Goal: Obtain resource: Download file/media

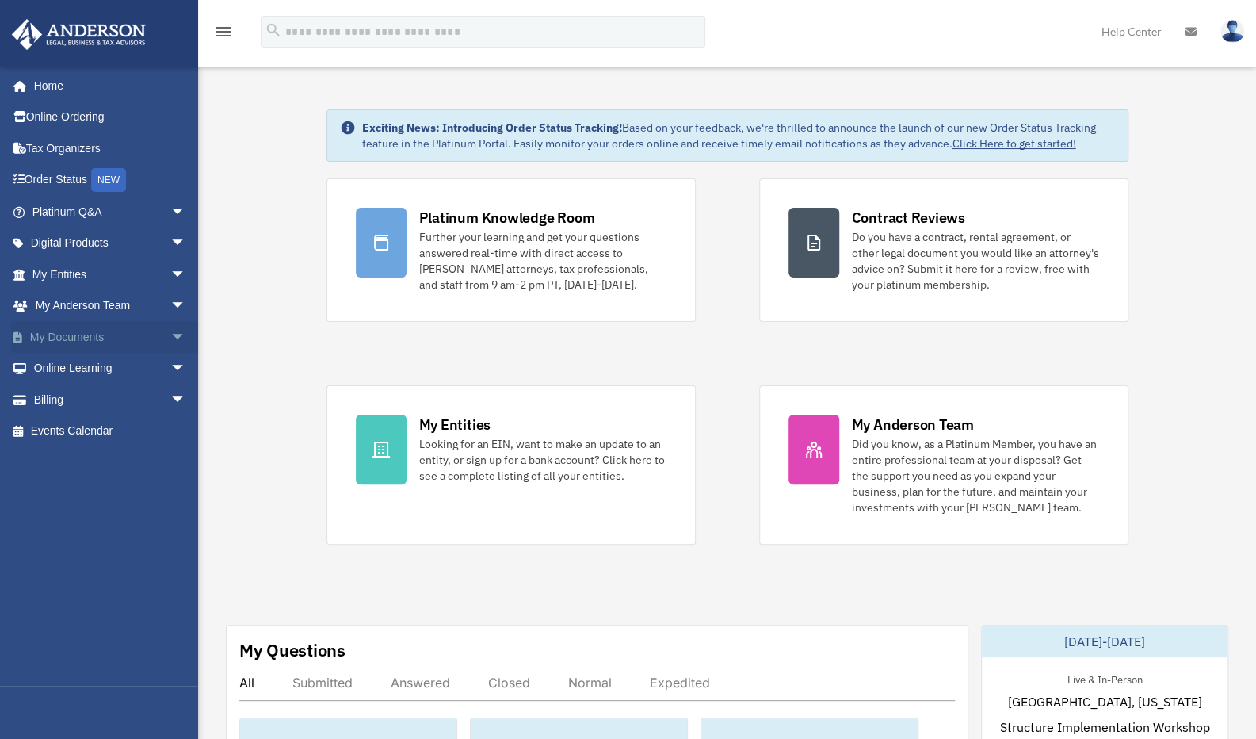
click at [170, 330] on span "arrow_drop_down" at bounding box center [186, 337] width 32 height 32
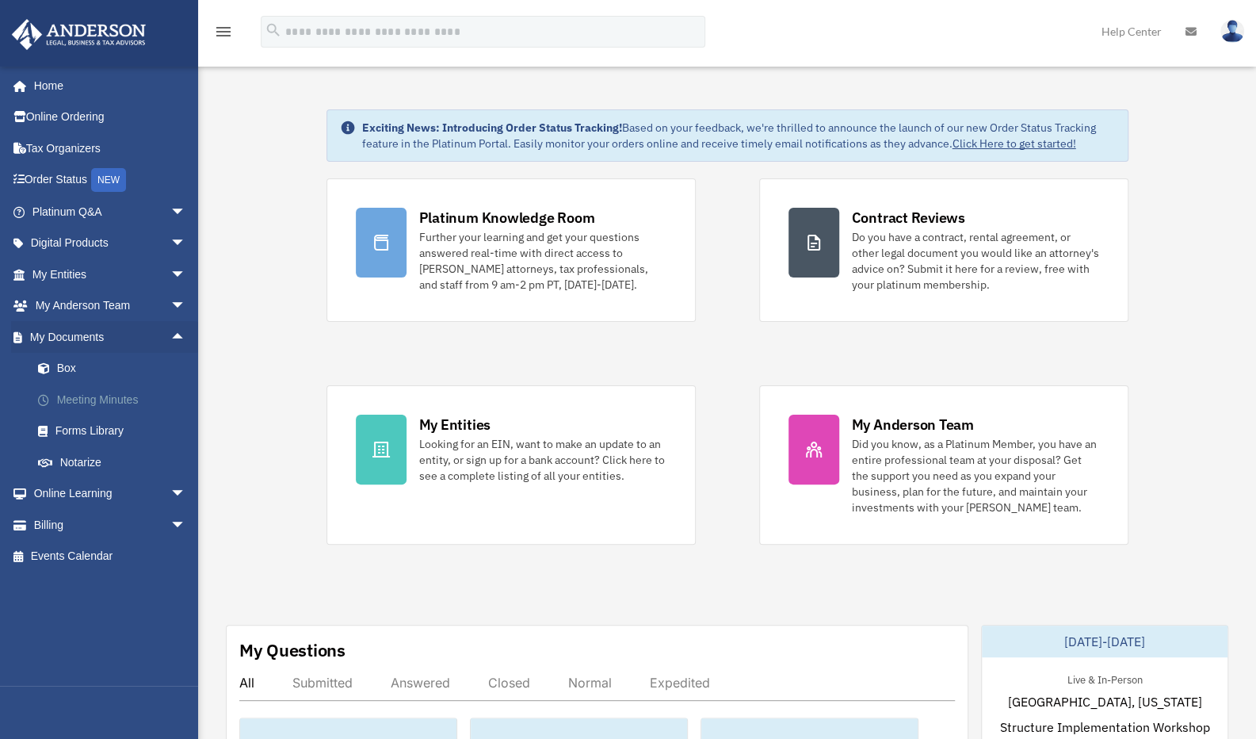
click at [95, 393] on link "Meeting Minutes" at bounding box center [116, 400] width 188 height 32
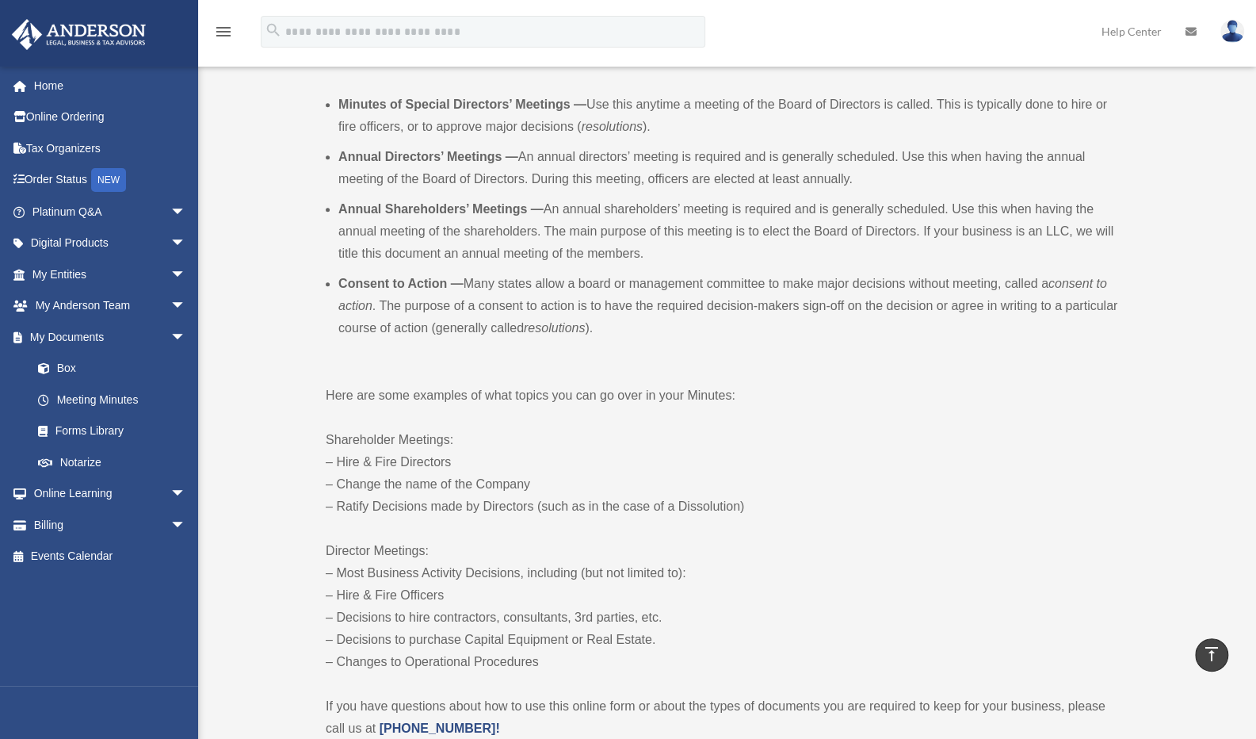
scroll to position [475, 0]
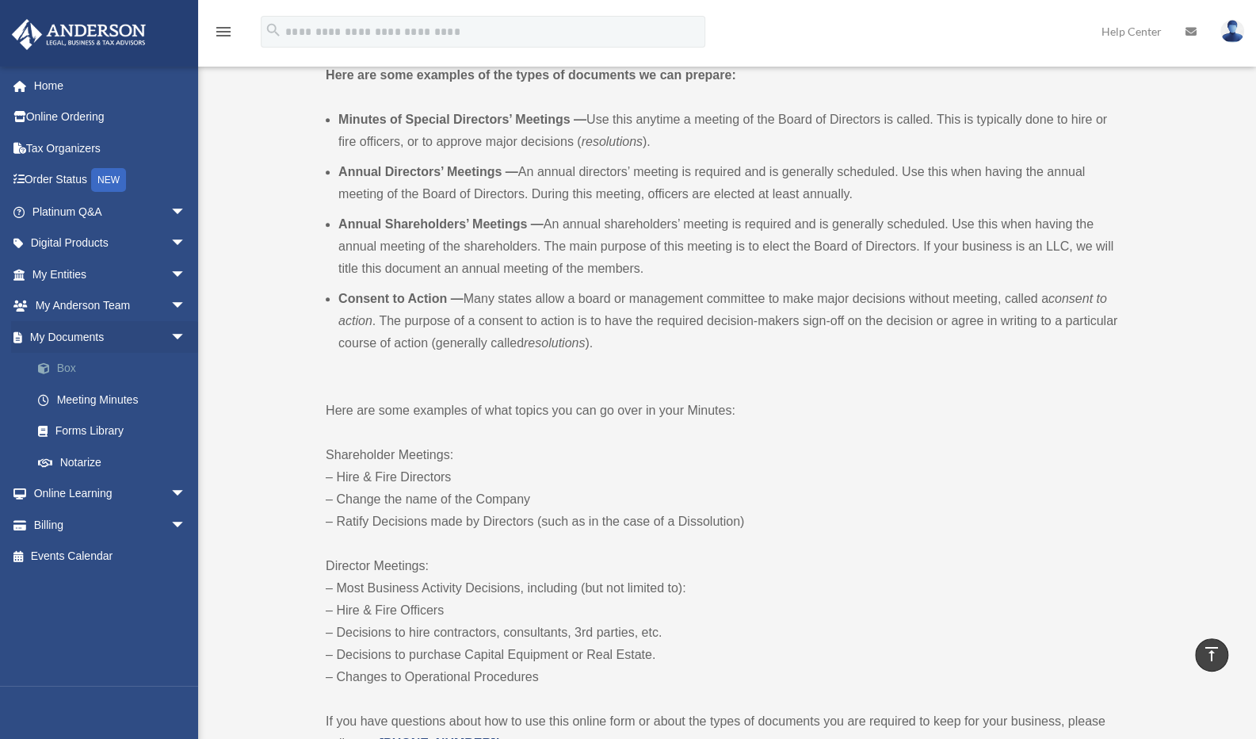
click at [74, 370] on link "Box" at bounding box center [116, 369] width 188 height 32
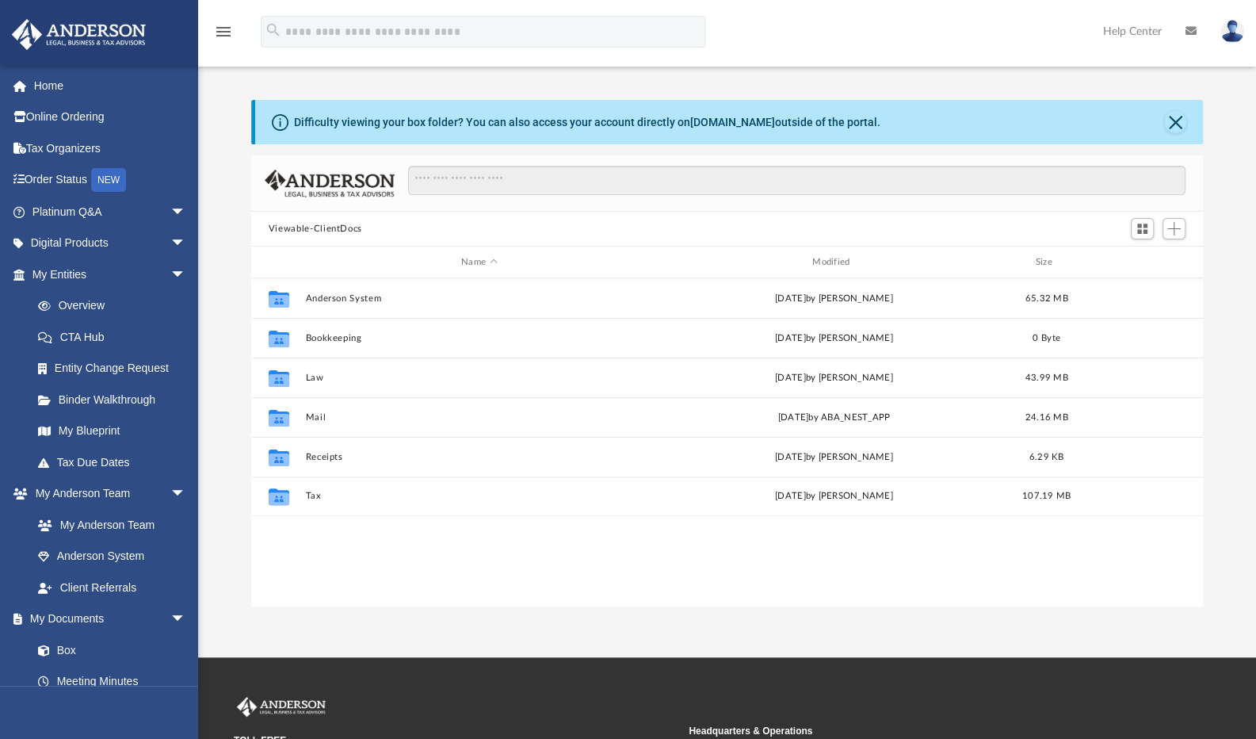
scroll to position [348, 940]
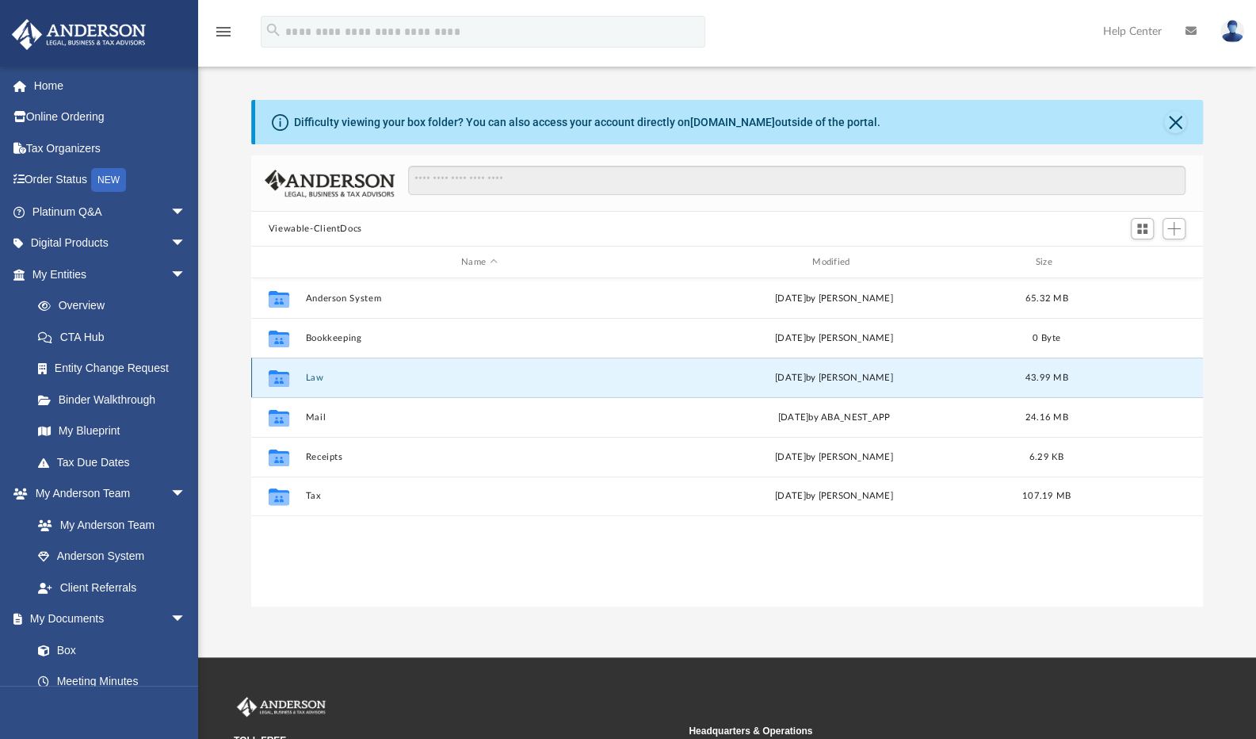
click at [315, 377] on button "Law" at bounding box center [479, 377] width 348 height 10
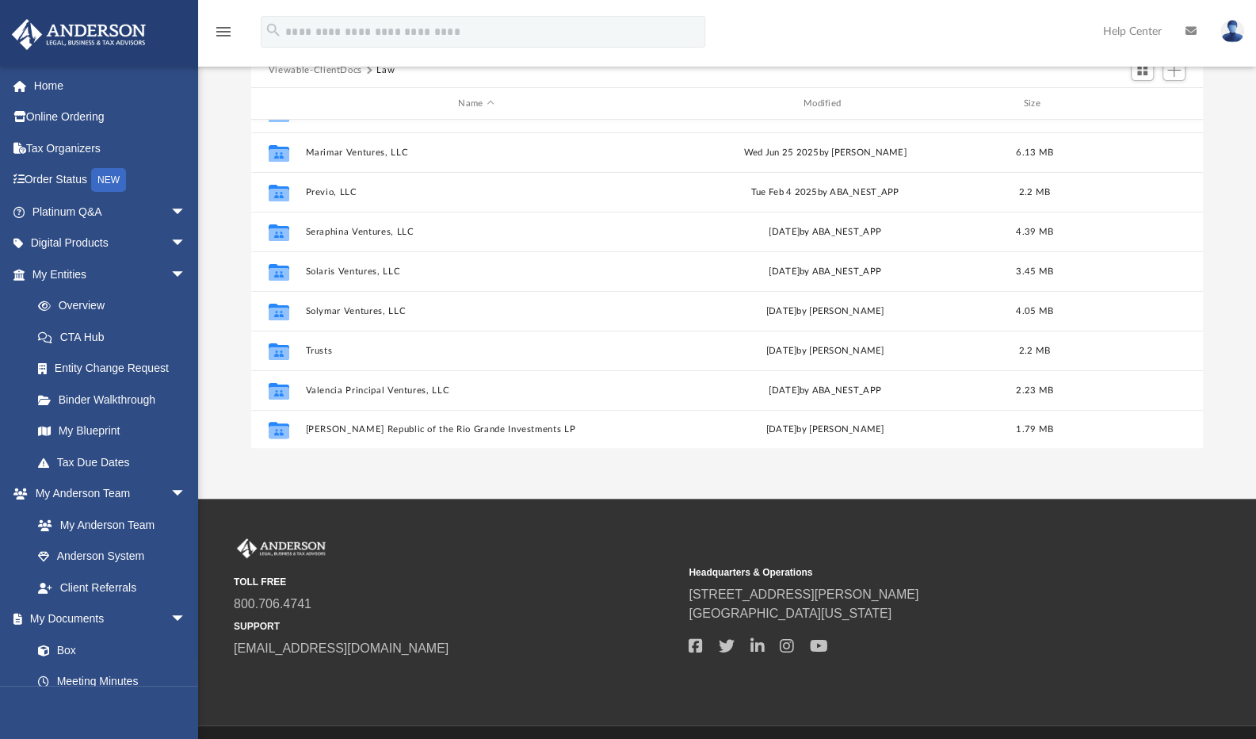
scroll to position [27, 0]
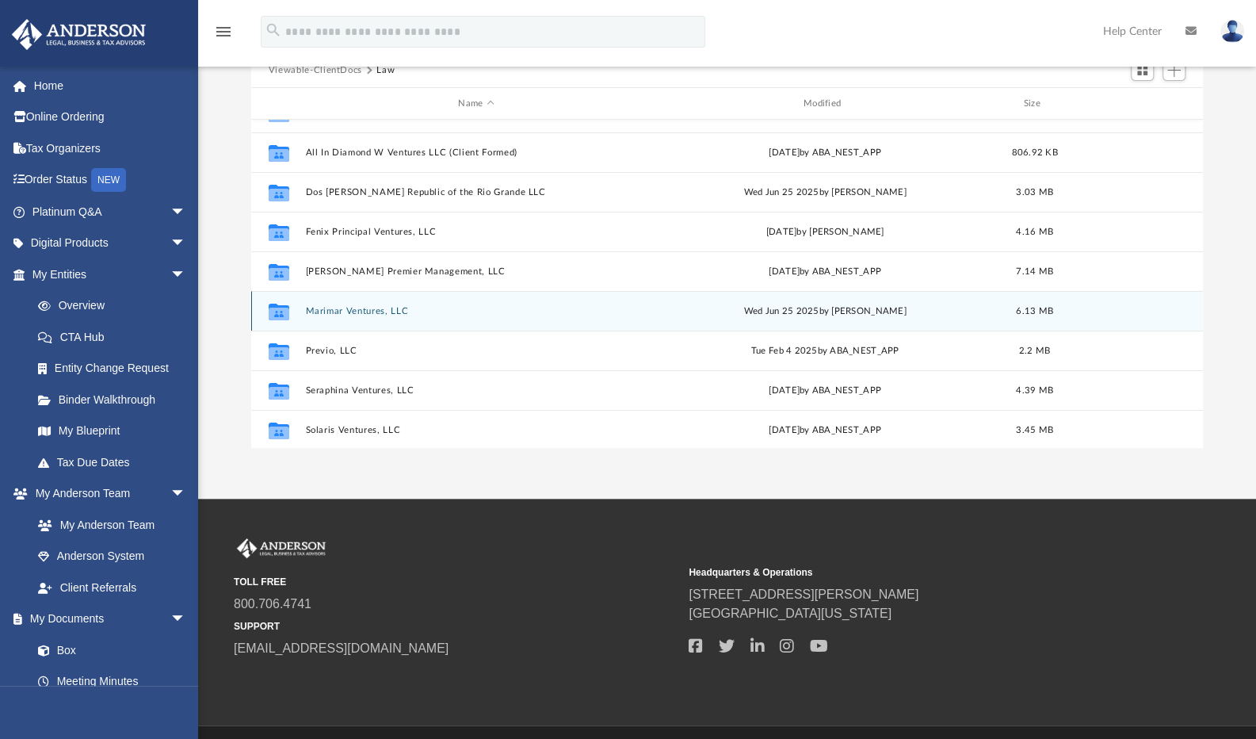
click at [379, 308] on button "Marimar Ventures, LLC" at bounding box center [476, 311] width 342 height 10
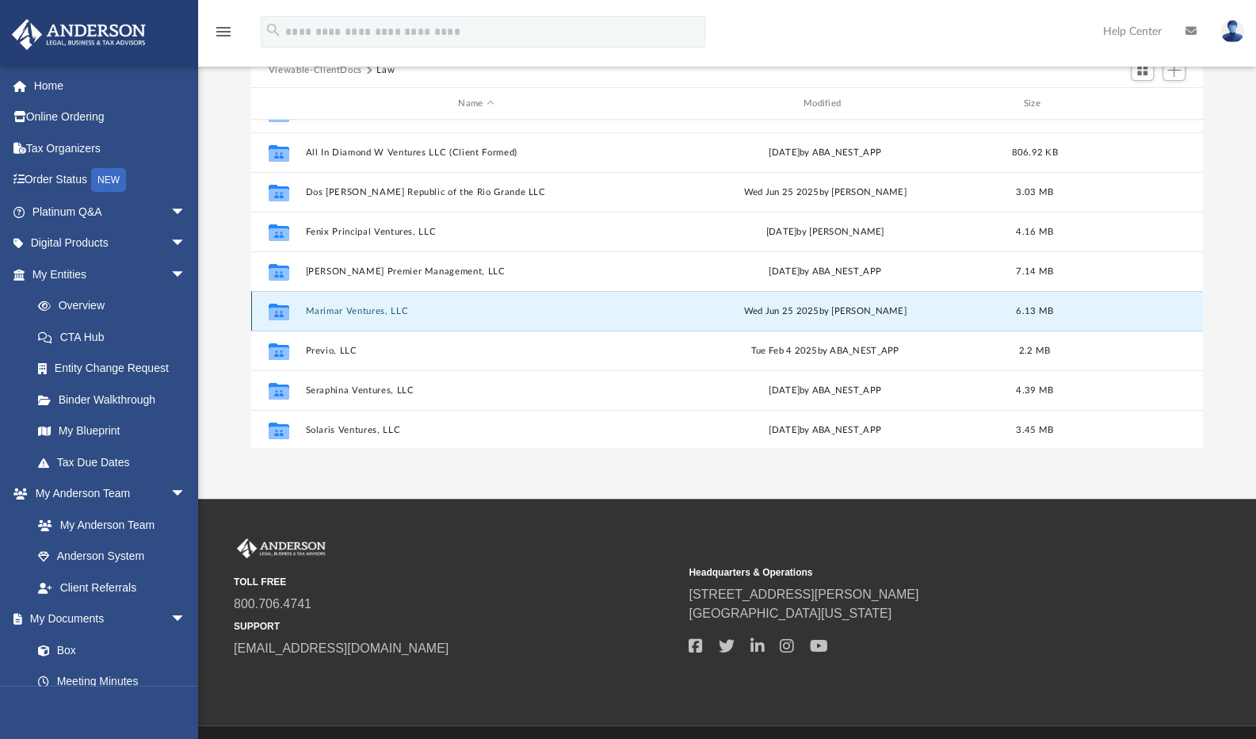
click at [379, 308] on button "Marimar Ventures, LLC" at bounding box center [476, 311] width 342 height 10
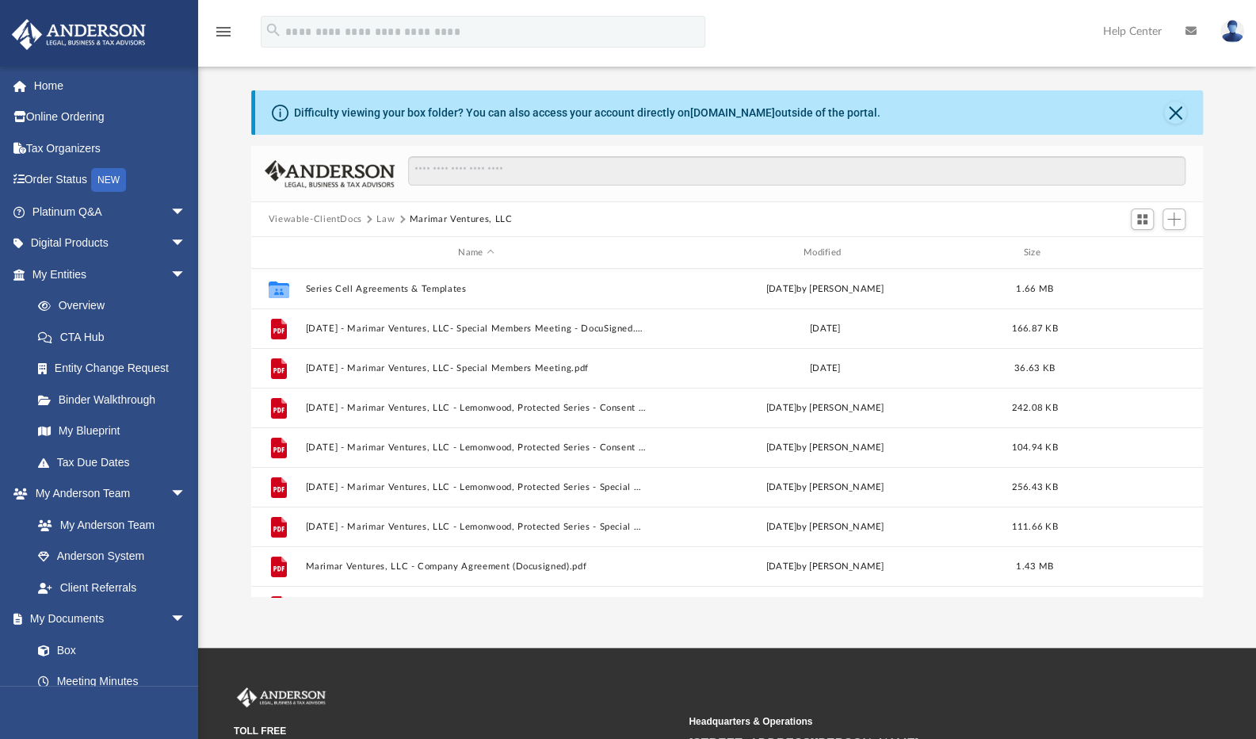
scroll to position [0, 0]
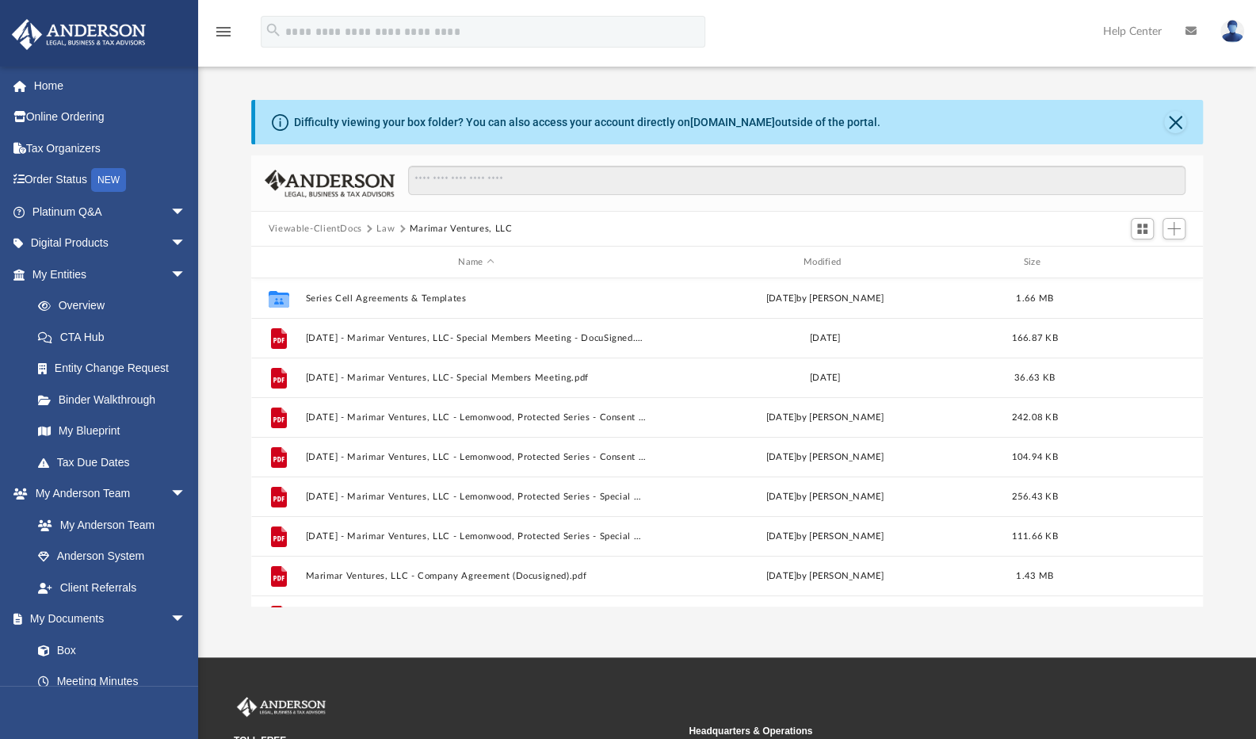
click at [379, 227] on button "Law" at bounding box center [385, 229] width 18 height 14
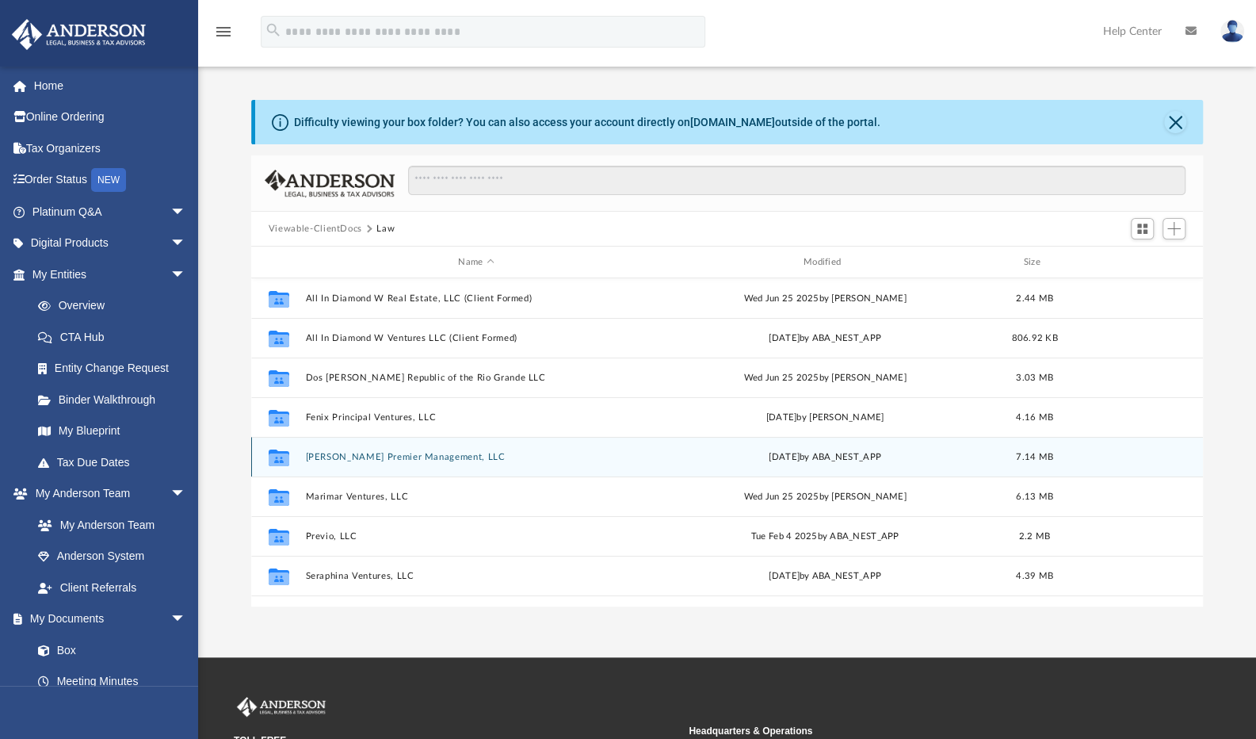
click at [335, 457] on button "Leona Premier Management, LLC" at bounding box center [476, 457] width 342 height 10
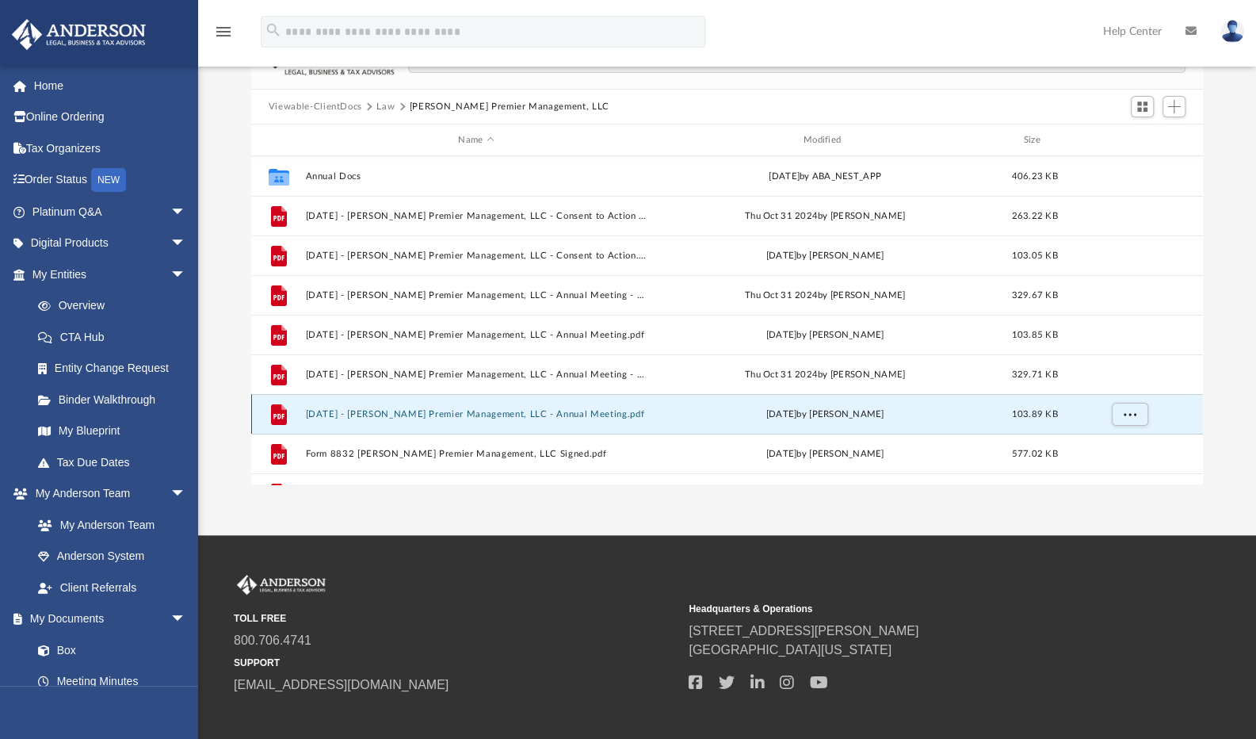
click at [579, 417] on button "2024.08.01 - Leona Premier Management, LLC - Annual Meeting.pdf" at bounding box center [476, 414] width 342 height 10
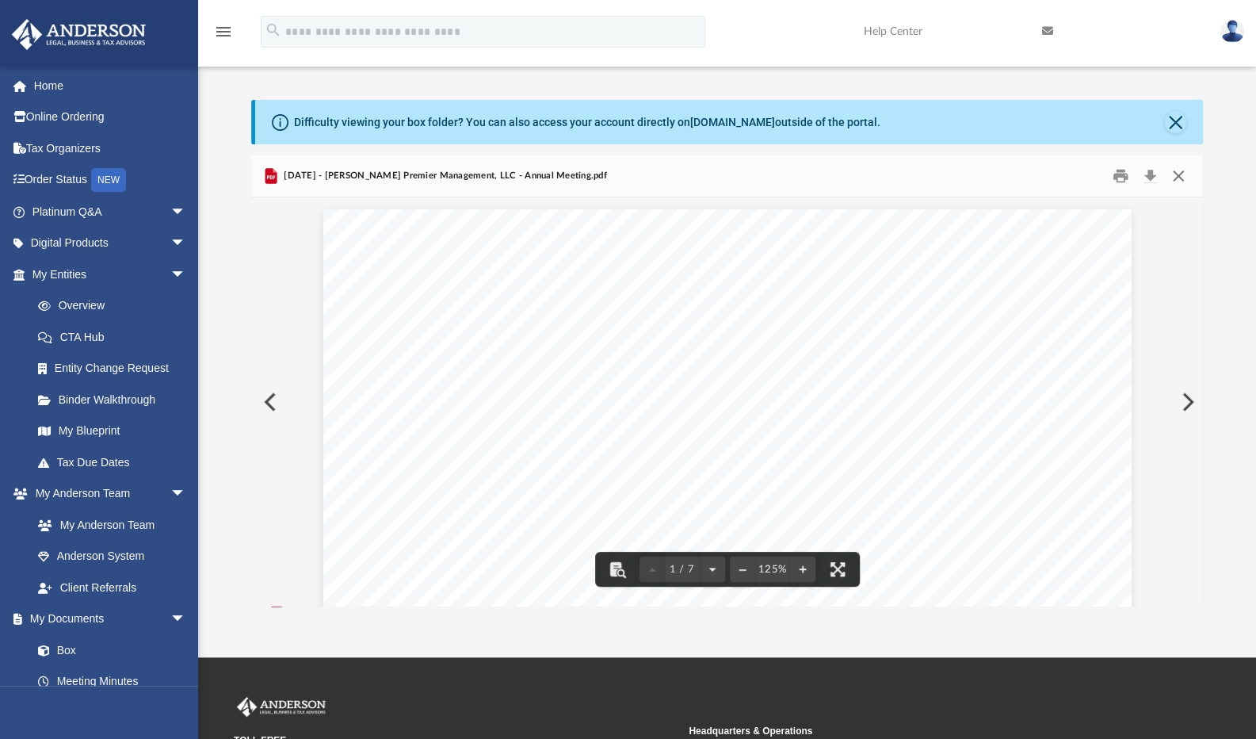
click at [1178, 174] on button "Close" at bounding box center [1178, 176] width 29 height 25
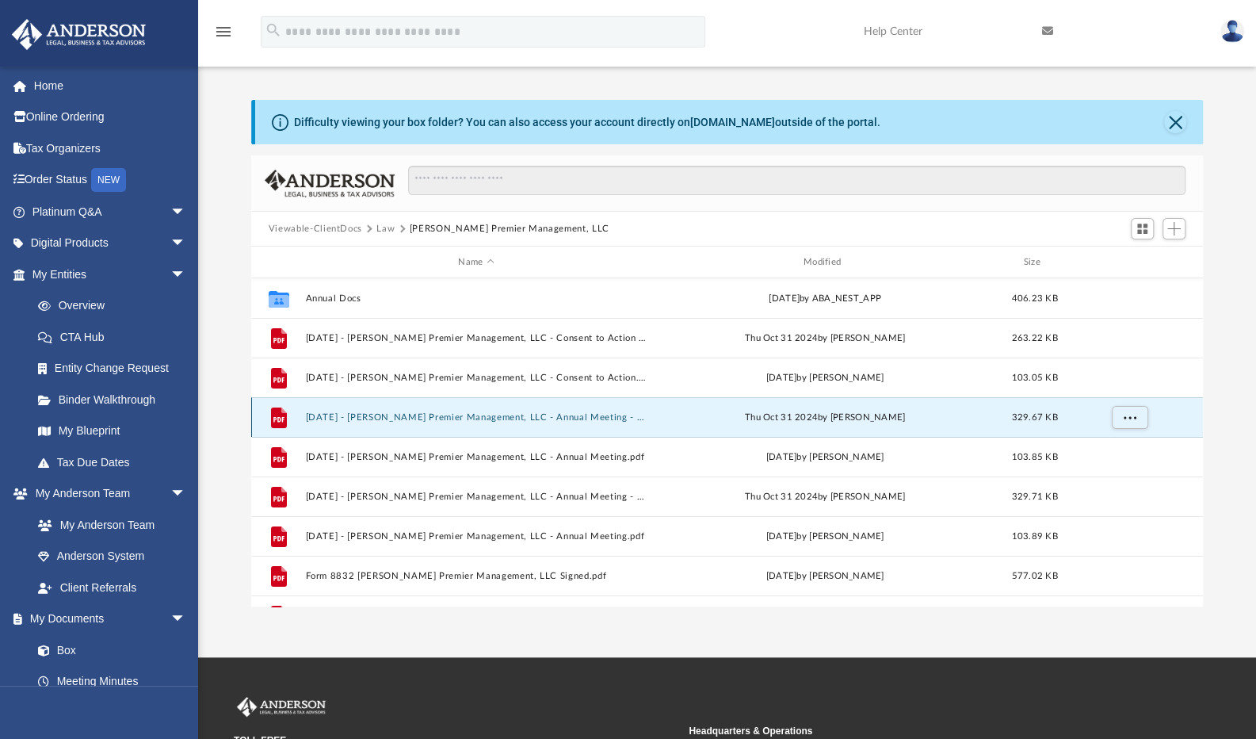
click at [574, 415] on button "2023.08.01 - Leona Premier Management, LLC - Annual Meeting - DocuSigned.pdf" at bounding box center [476, 417] width 342 height 10
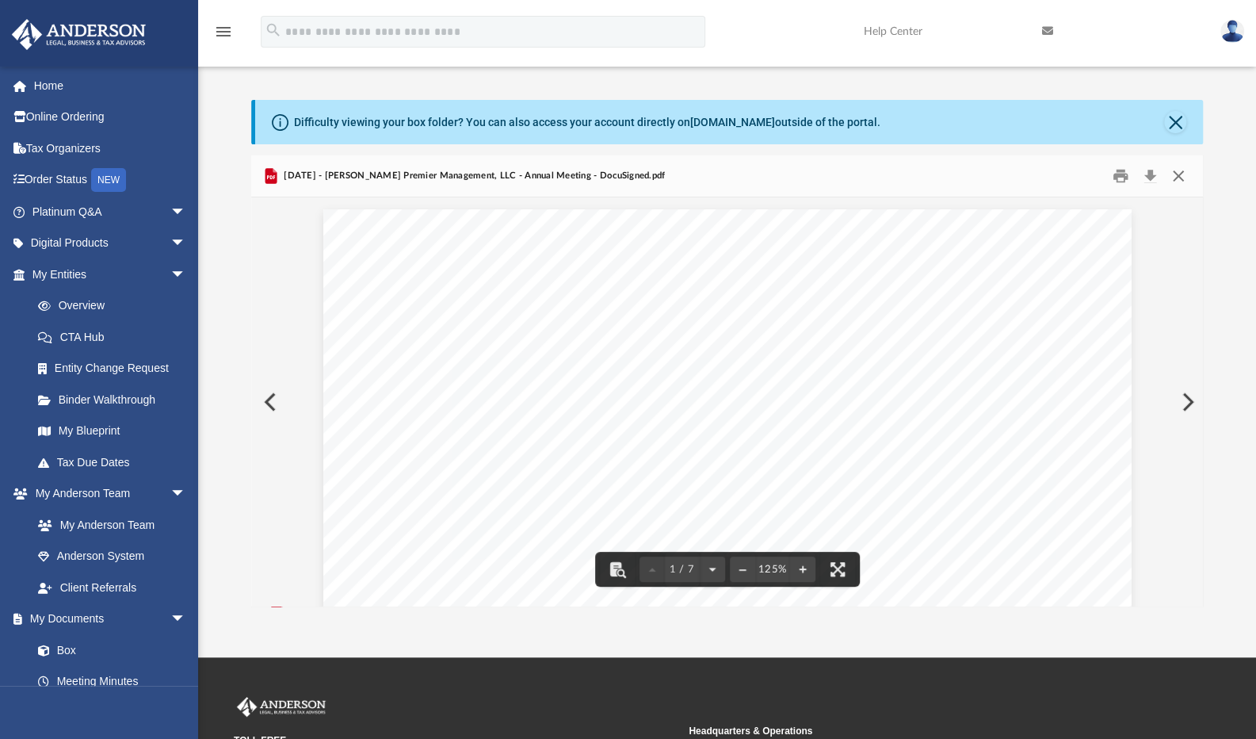
click at [1178, 175] on button "Close" at bounding box center [1178, 176] width 29 height 25
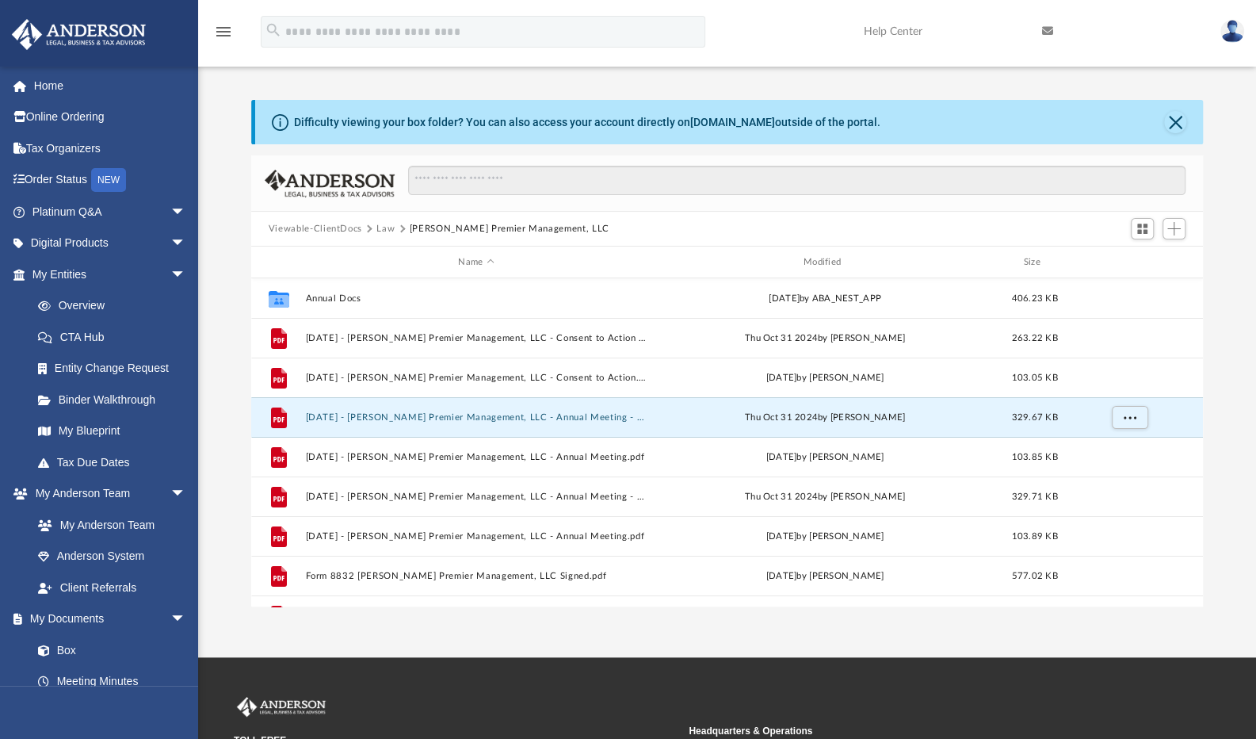
click at [325, 227] on button "Viewable-ClientDocs" at bounding box center [316, 229] width 94 height 14
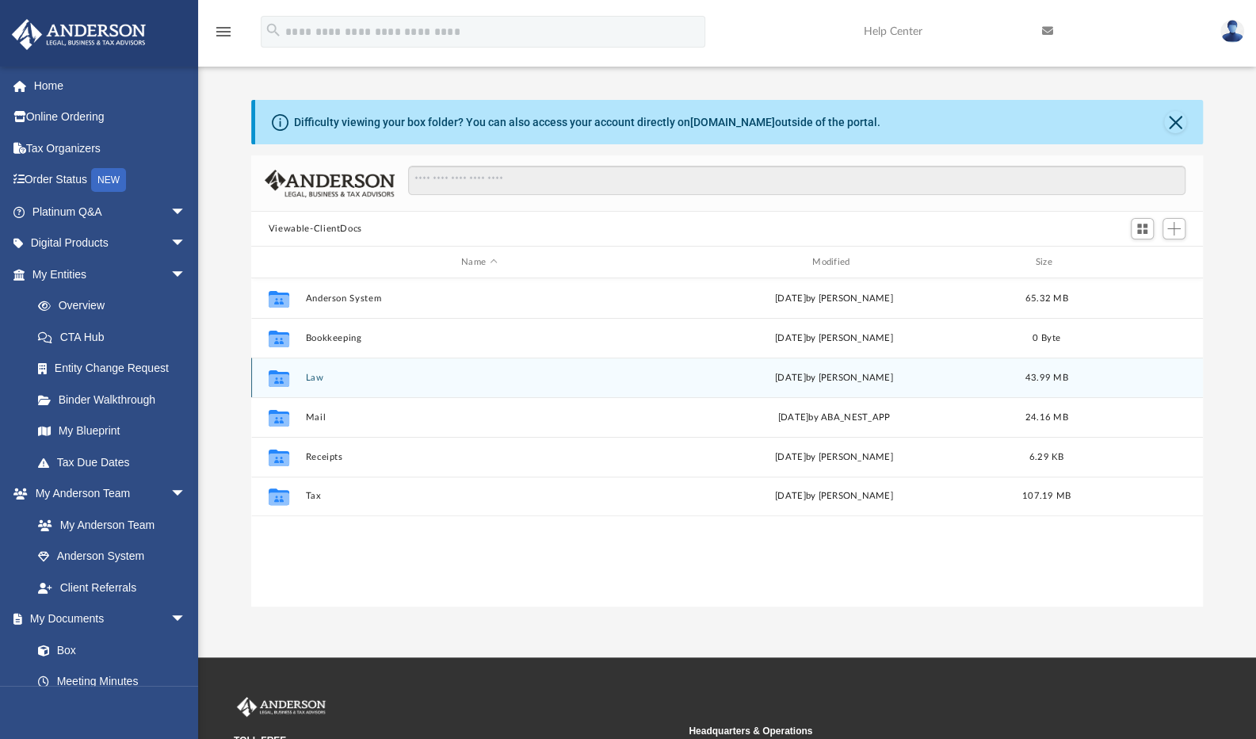
click at [314, 383] on div "Collaborated Folder Law Tue Aug 26 2025 by Mercy Solon 43.99 MB" at bounding box center [727, 377] width 952 height 40
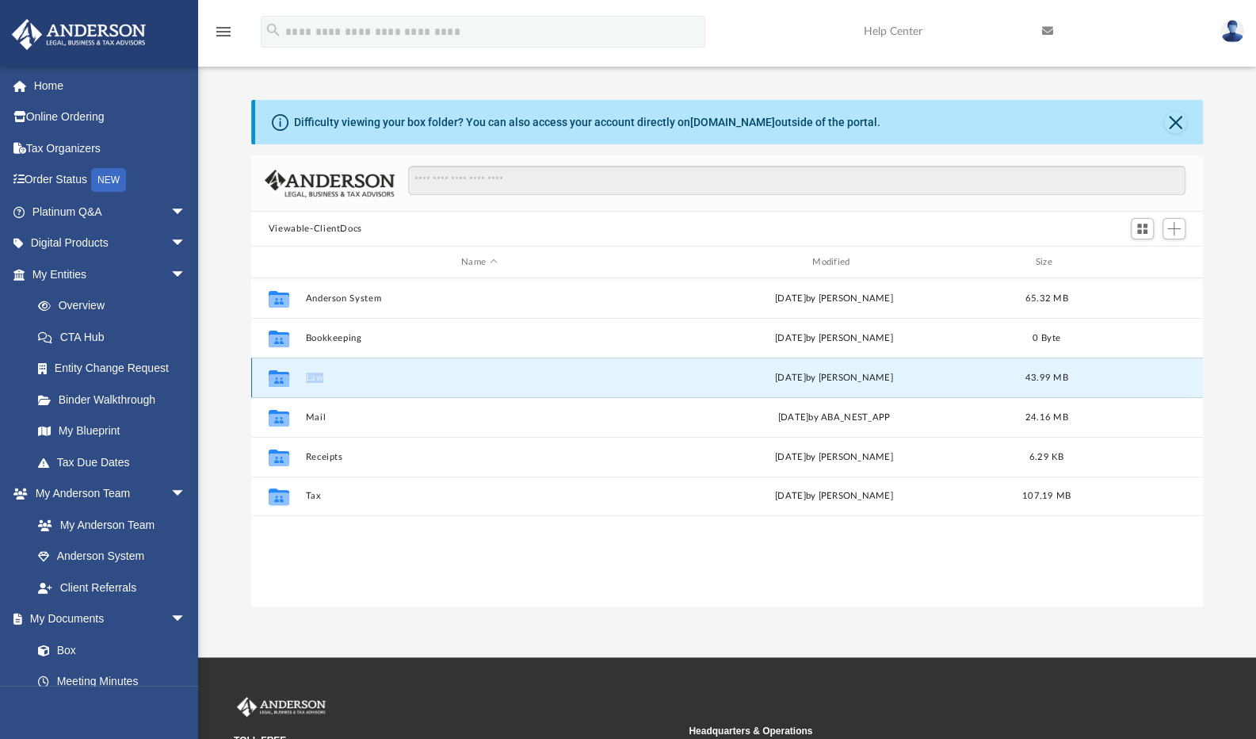
click at [314, 383] on div "Collaborated Folder Law Tue Aug 26 2025 by Mercy Solon 43.99 MB" at bounding box center [727, 377] width 952 height 40
click at [314, 379] on button "Law" at bounding box center [479, 377] width 348 height 10
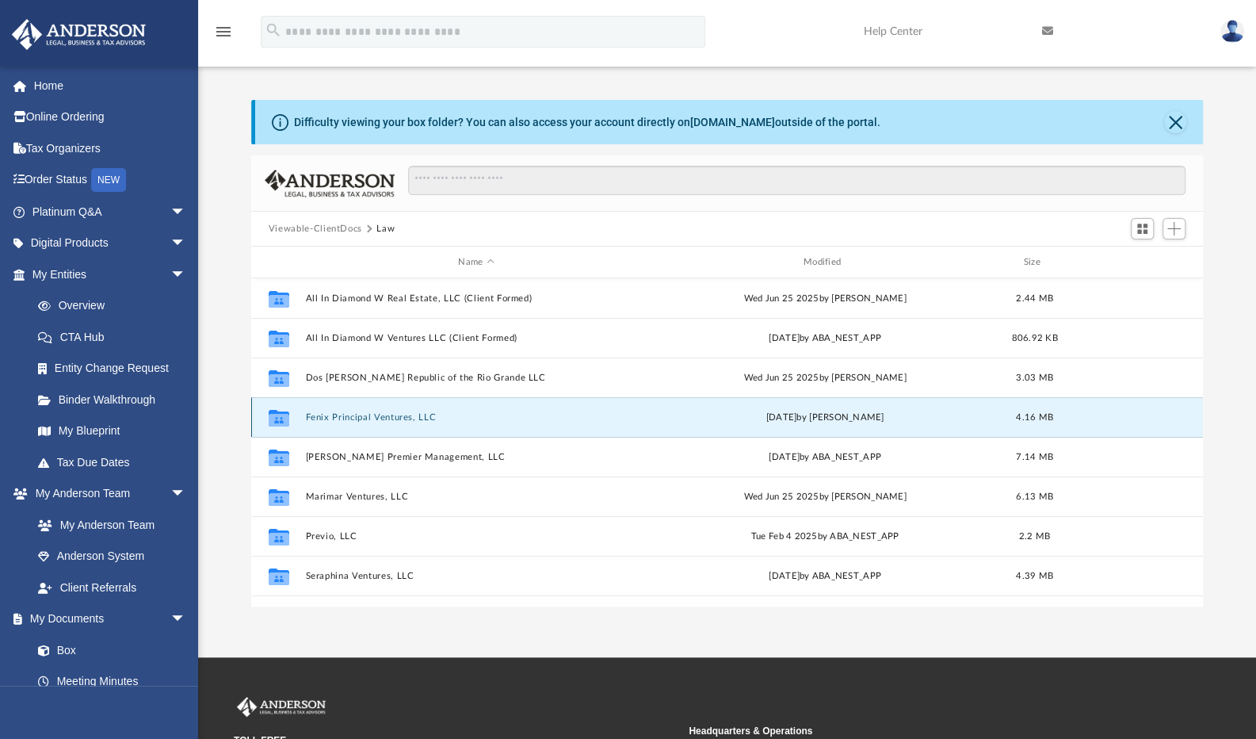
click at [341, 414] on button "Fenix Principal Ventures, LLC" at bounding box center [476, 417] width 342 height 10
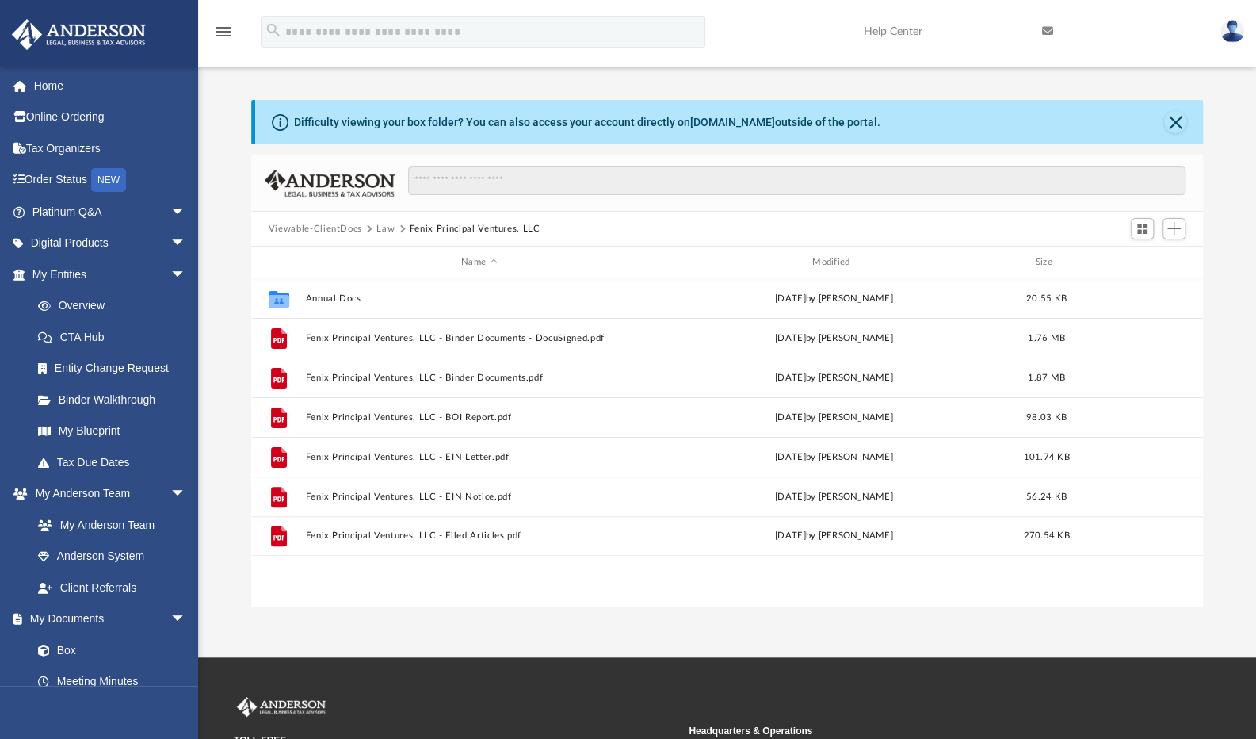
click at [342, 231] on button "Viewable-ClientDocs" at bounding box center [316, 229] width 94 height 14
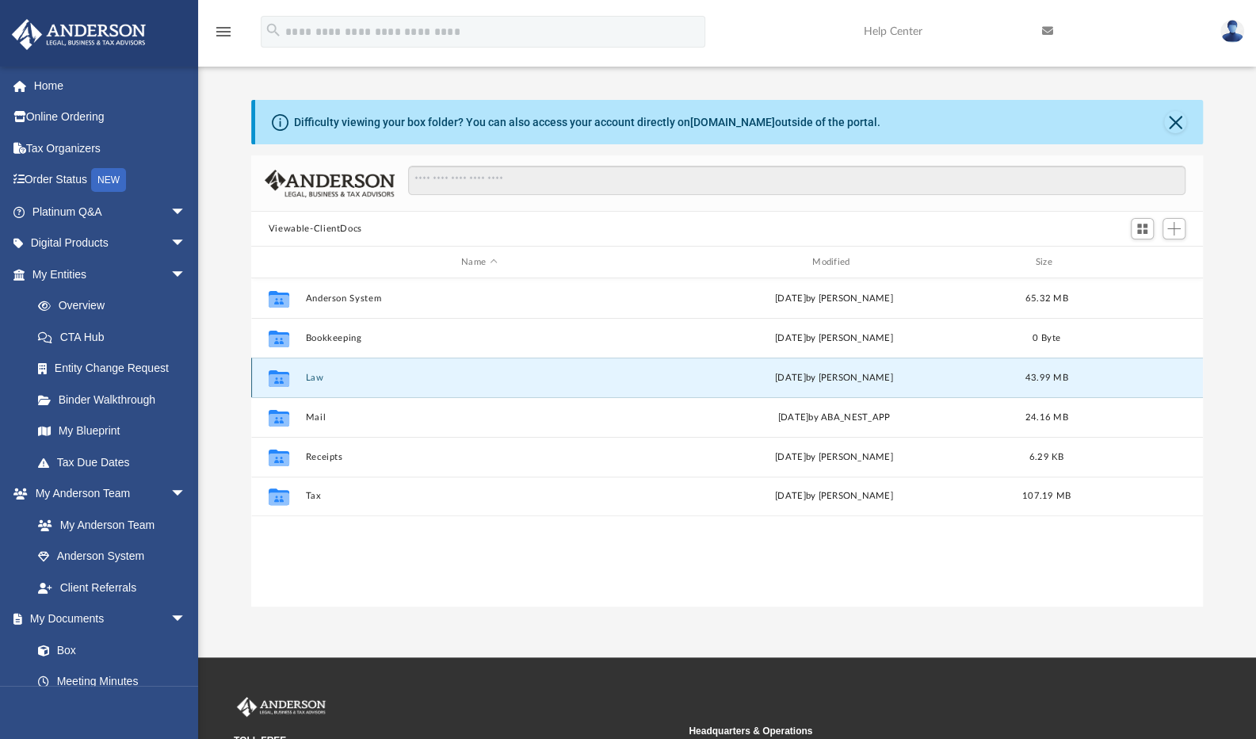
click at [315, 378] on button "Law" at bounding box center [479, 377] width 348 height 10
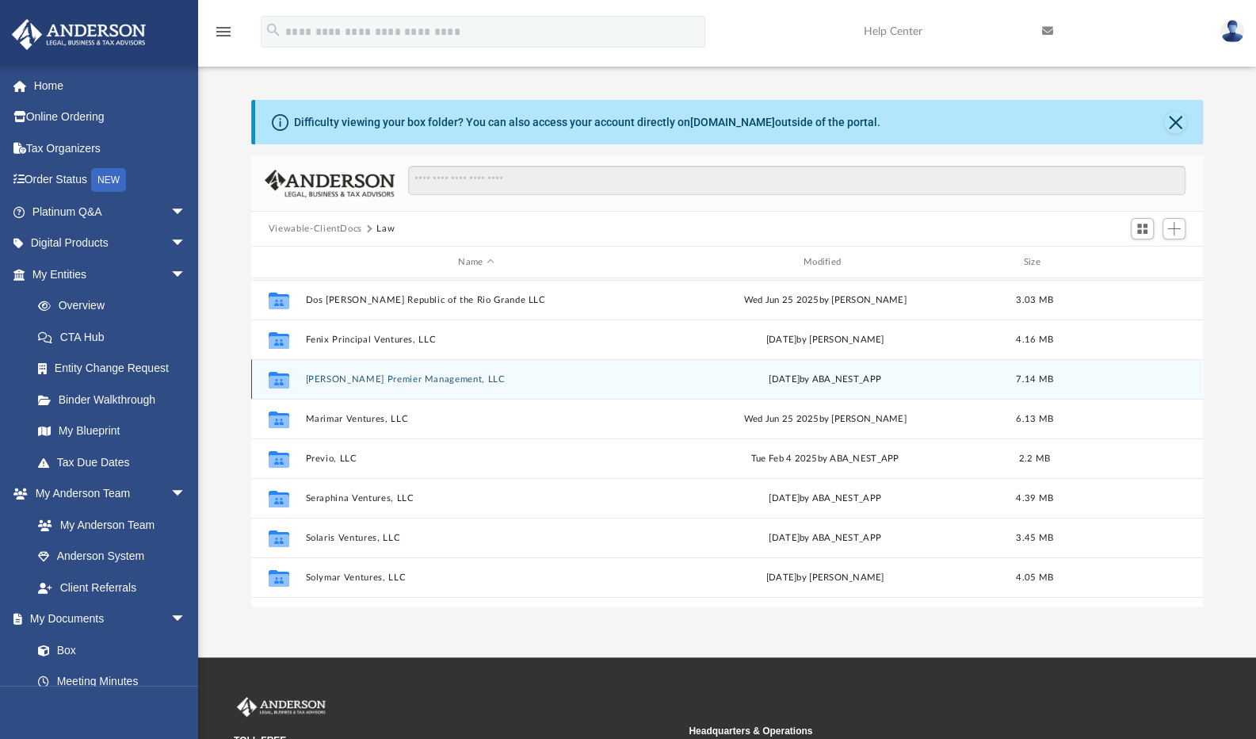
scroll to position [79, 0]
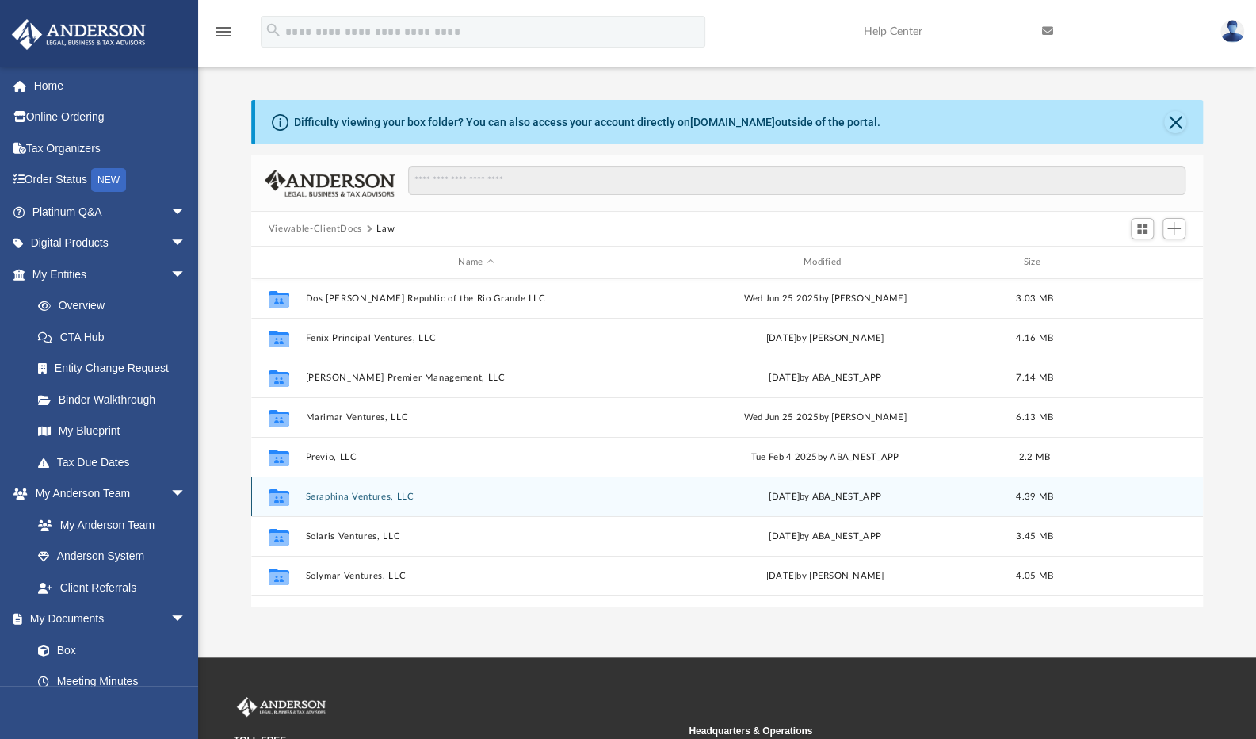
click at [346, 498] on button "Seraphina Ventures, LLC" at bounding box center [476, 496] width 342 height 10
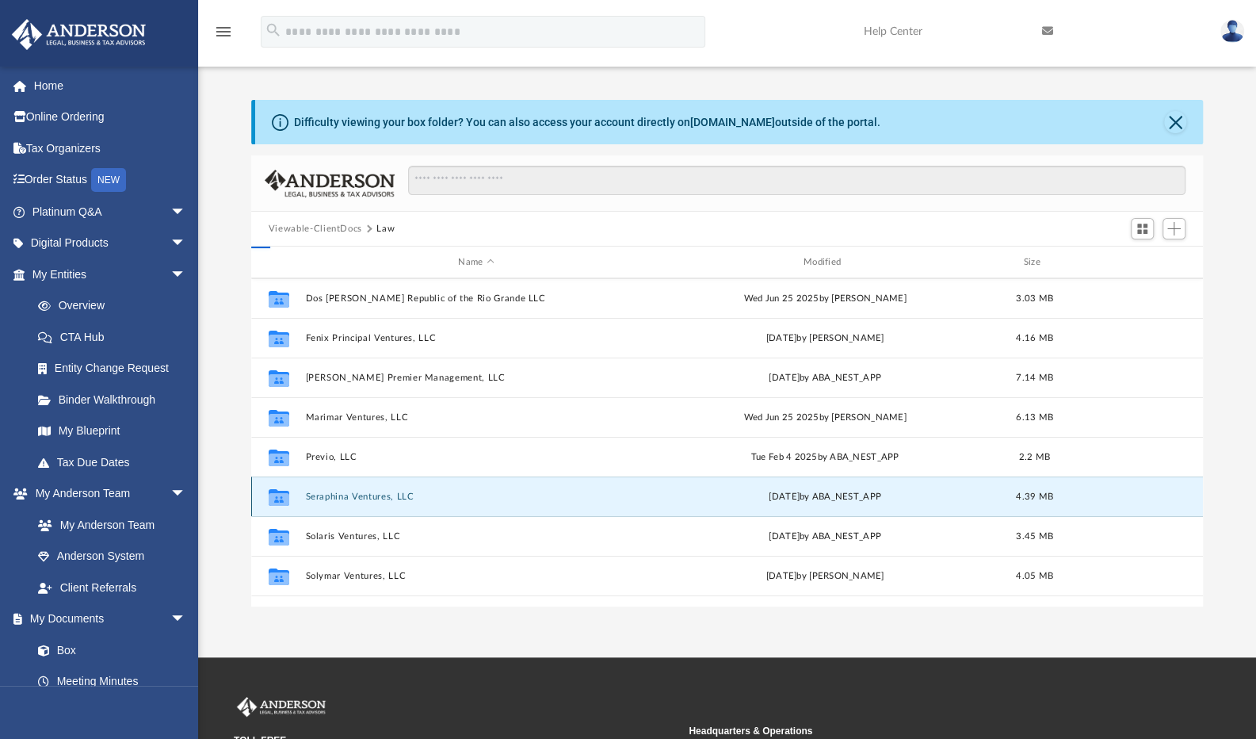
click at [346, 498] on button "Seraphina Ventures, LLC" at bounding box center [476, 496] width 342 height 10
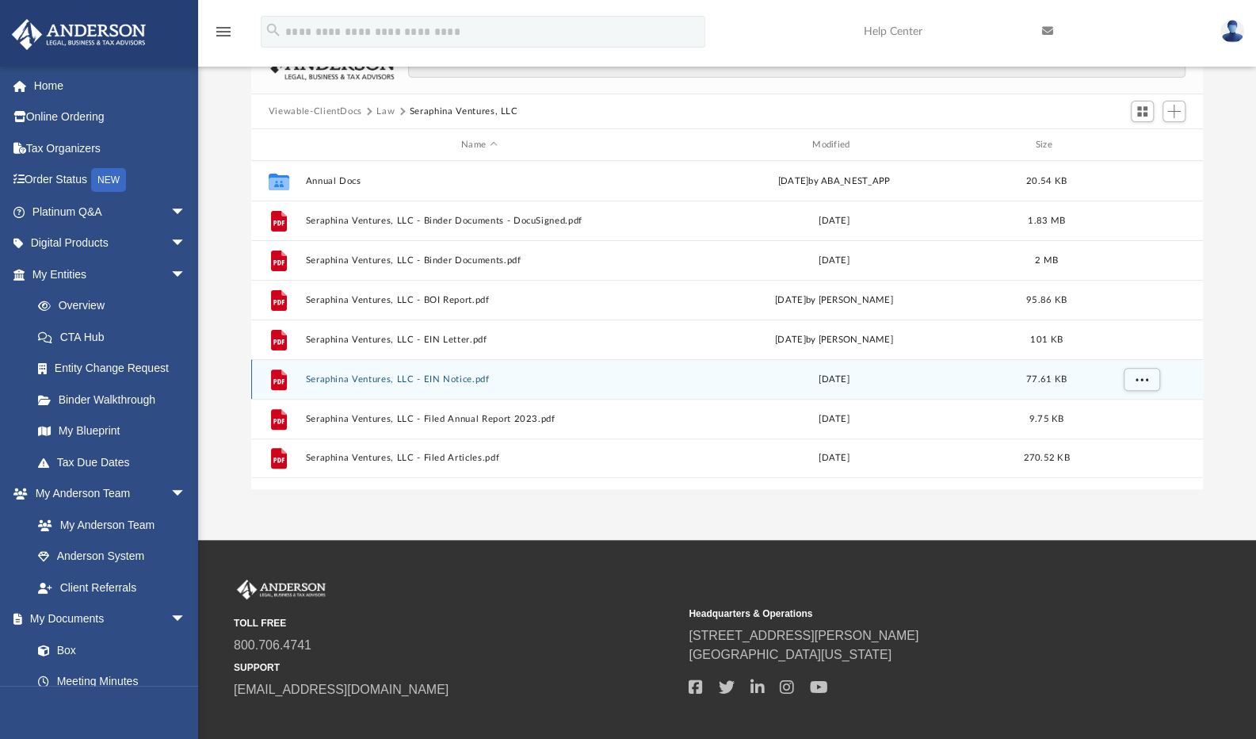
scroll to position [0, 0]
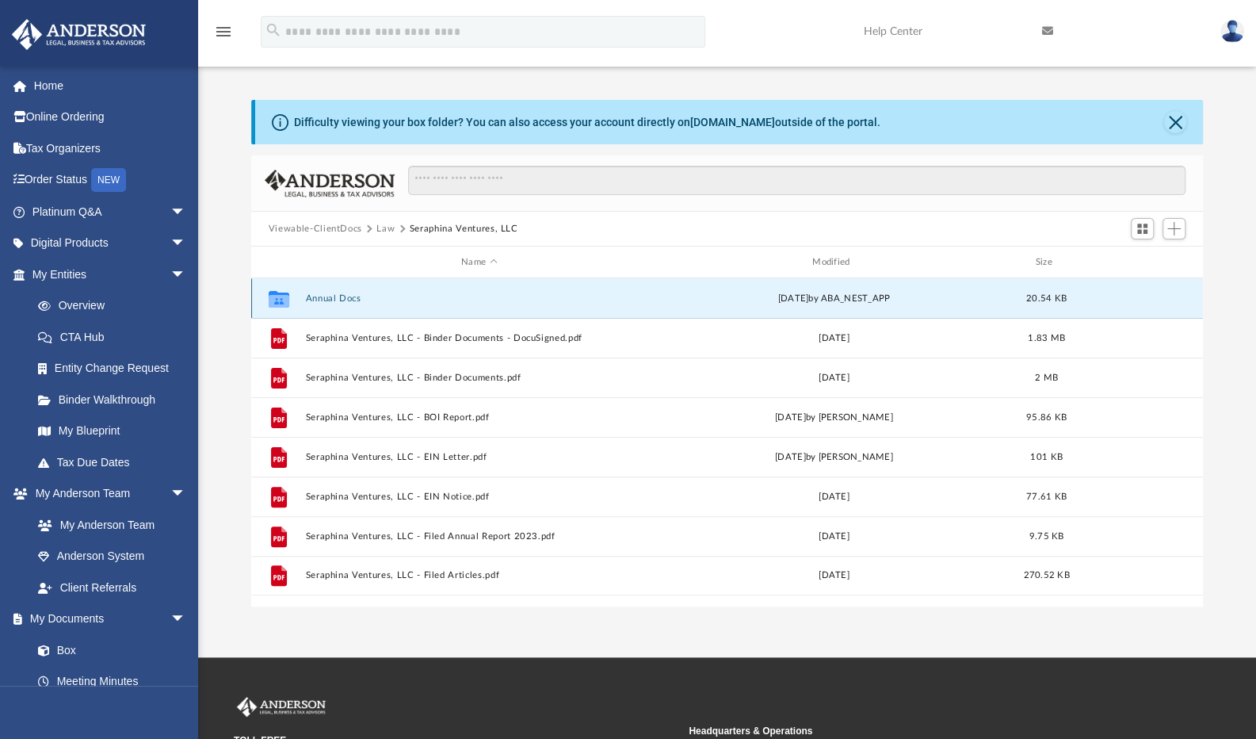
click at [346, 300] on button "Annual Docs" at bounding box center [479, 298] width 348 height 10
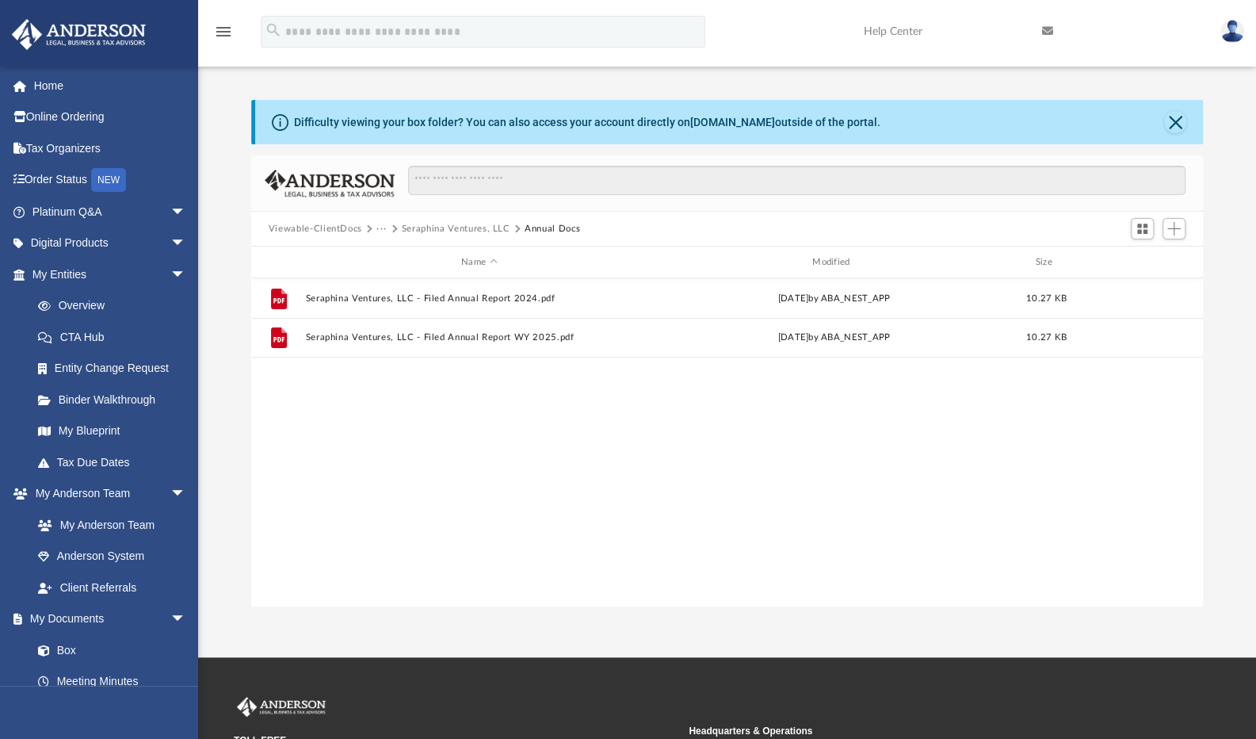
click at [322, 234] on button "Viewable-ClientDocs" at bounding box center [316, 229] width 94 height 14
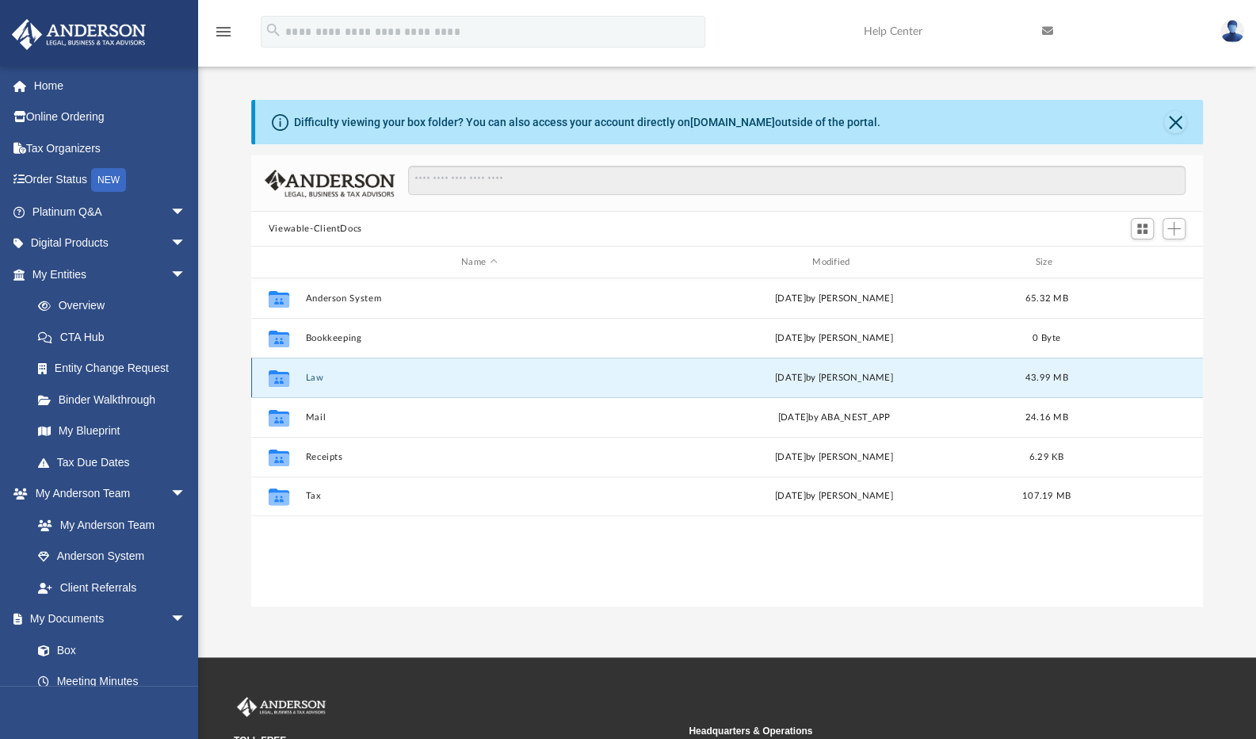
click at [311, 376] on button "Law" at bounding box center [479, 377] width 348 height 10
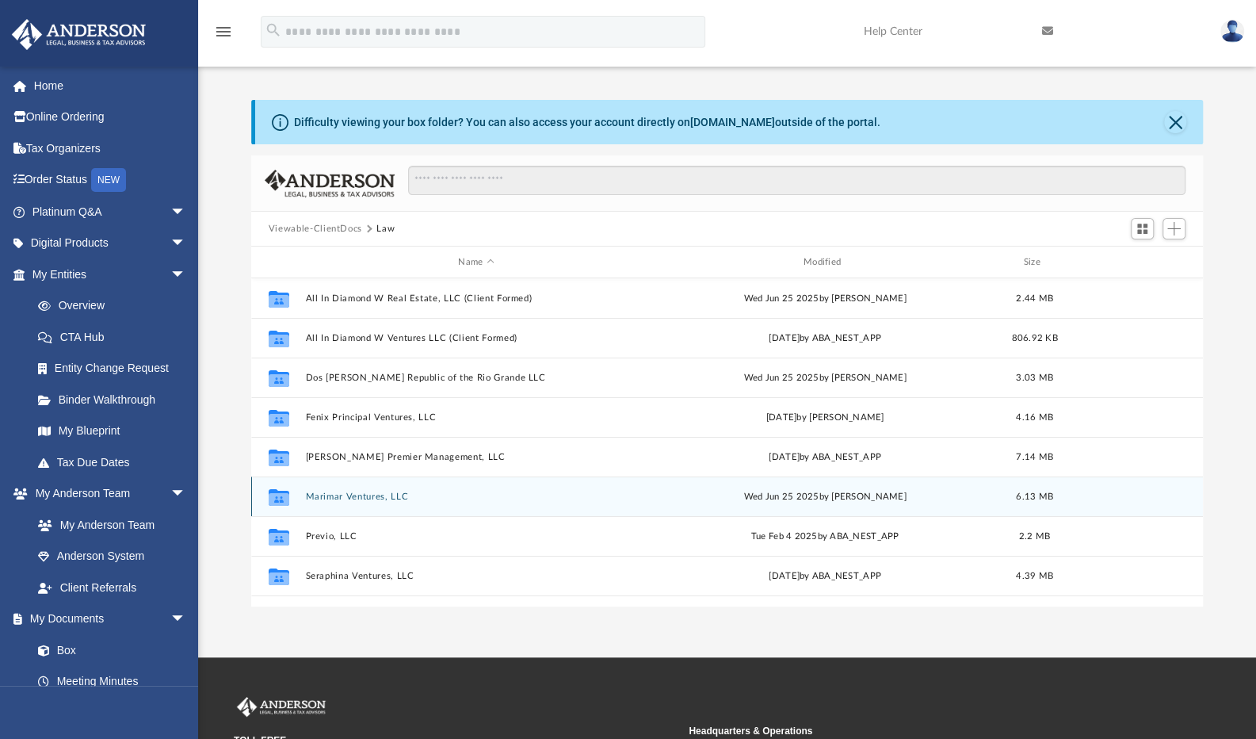
click at [340, 498] on button "Marimar Ventures, LLC" at bounding box center [476, 496] width 342 height 10
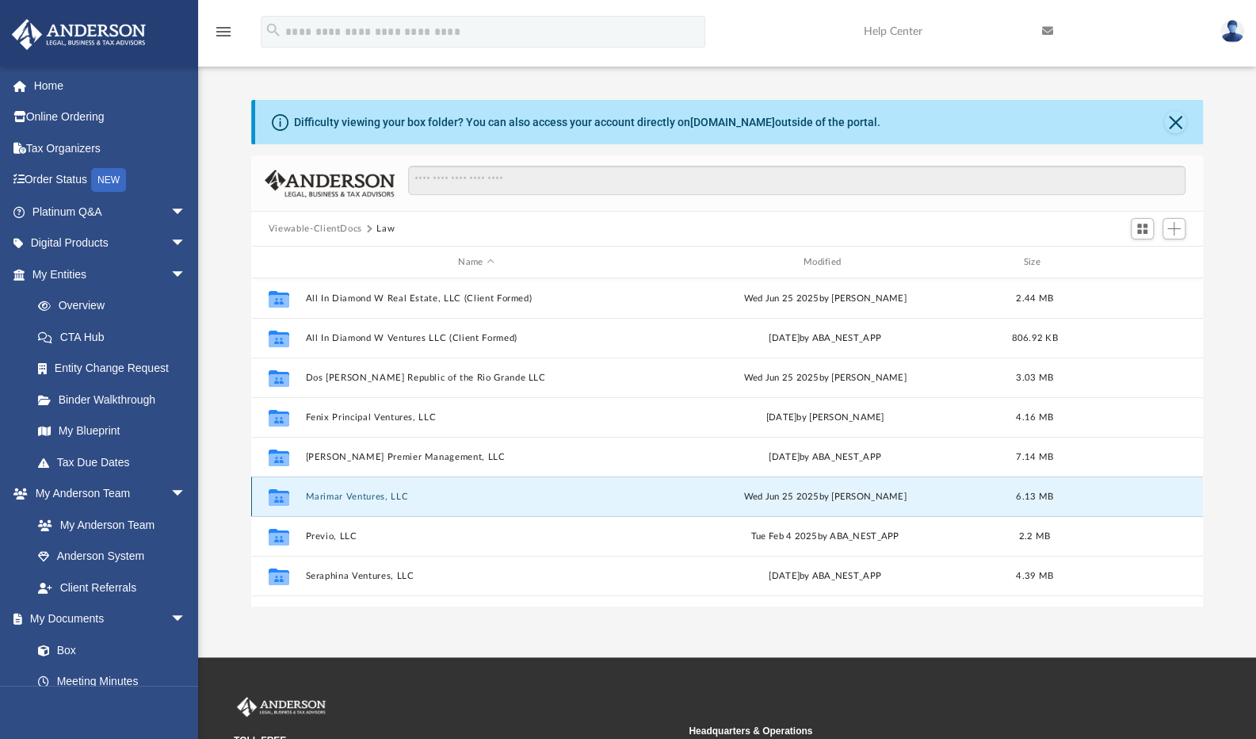
click at [340, 498] on button "Marimar Ventures, LLC" at bounding box center [476, 496] width 342 height 10
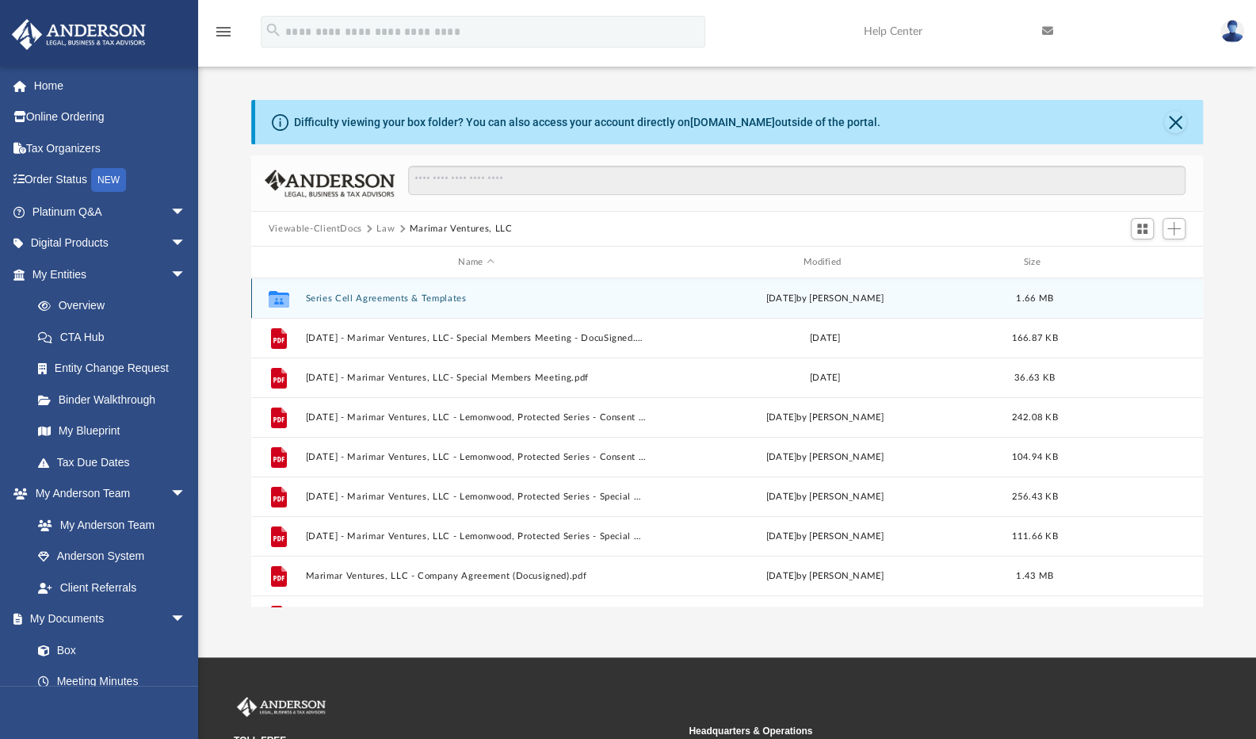
click at [385, 296] on button "Series Cell Agreements & Templates" at bounding box center [476, 298] width 342 height 10
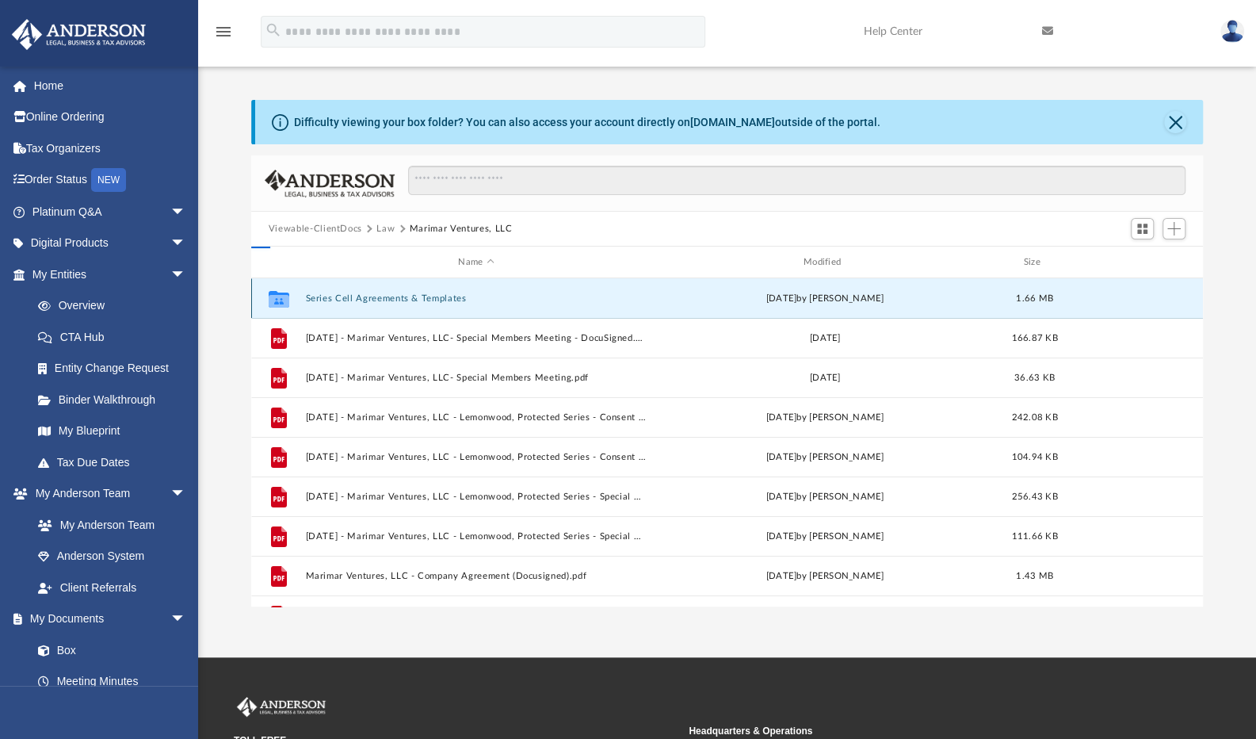
click at [385, 296] on button "Series Cell Agreements & Templates" at bounding box center [476, 298] width 342 height 10
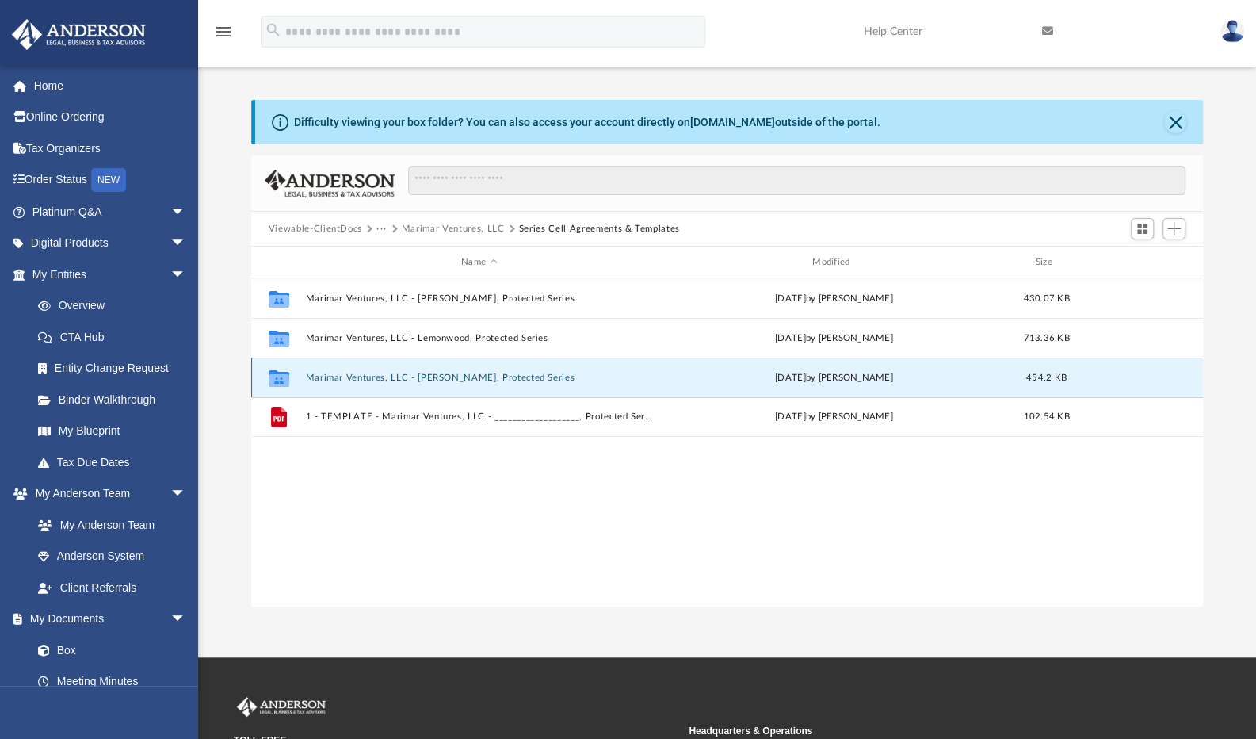
click at [448, 375] on button "Marimar Ventures, LLC - Reynolds, Protected Series" at bounding box center [479, 377] width 348 height 10
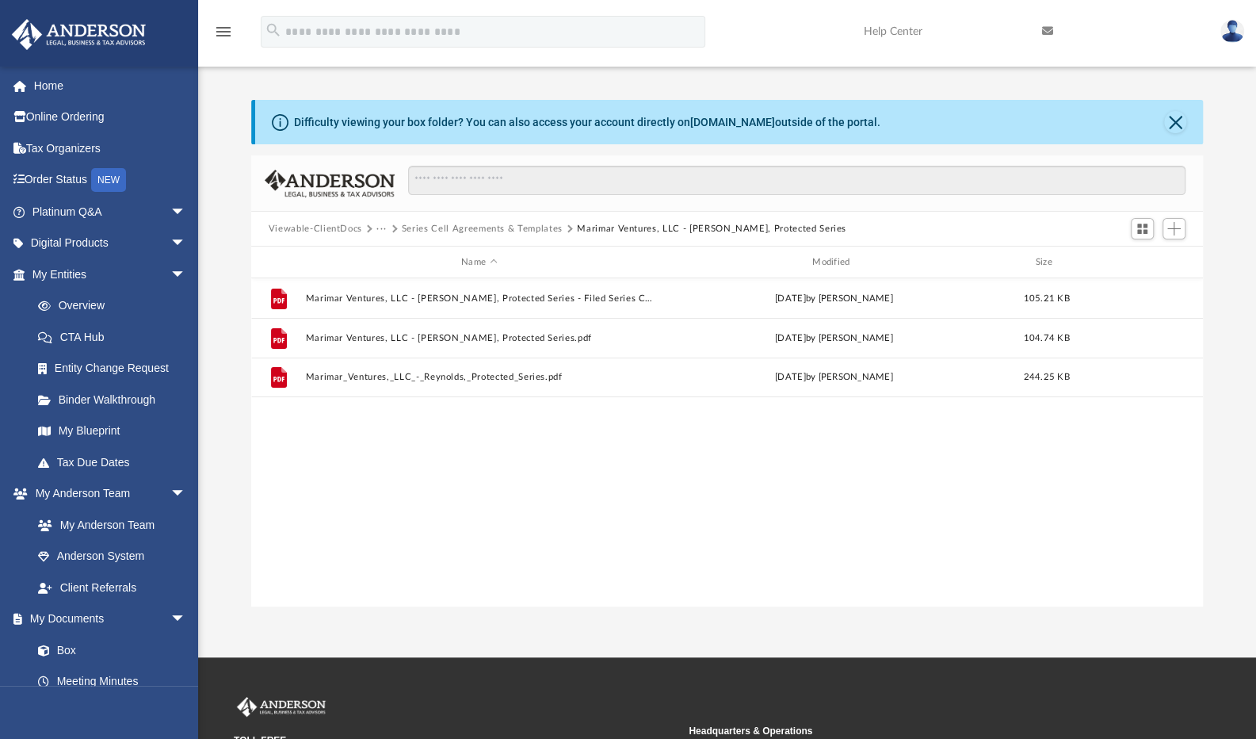
click at [496, 234] on button "Series Cell Agreements & Templates" at bounding box center [482, 229] width 161 height 14
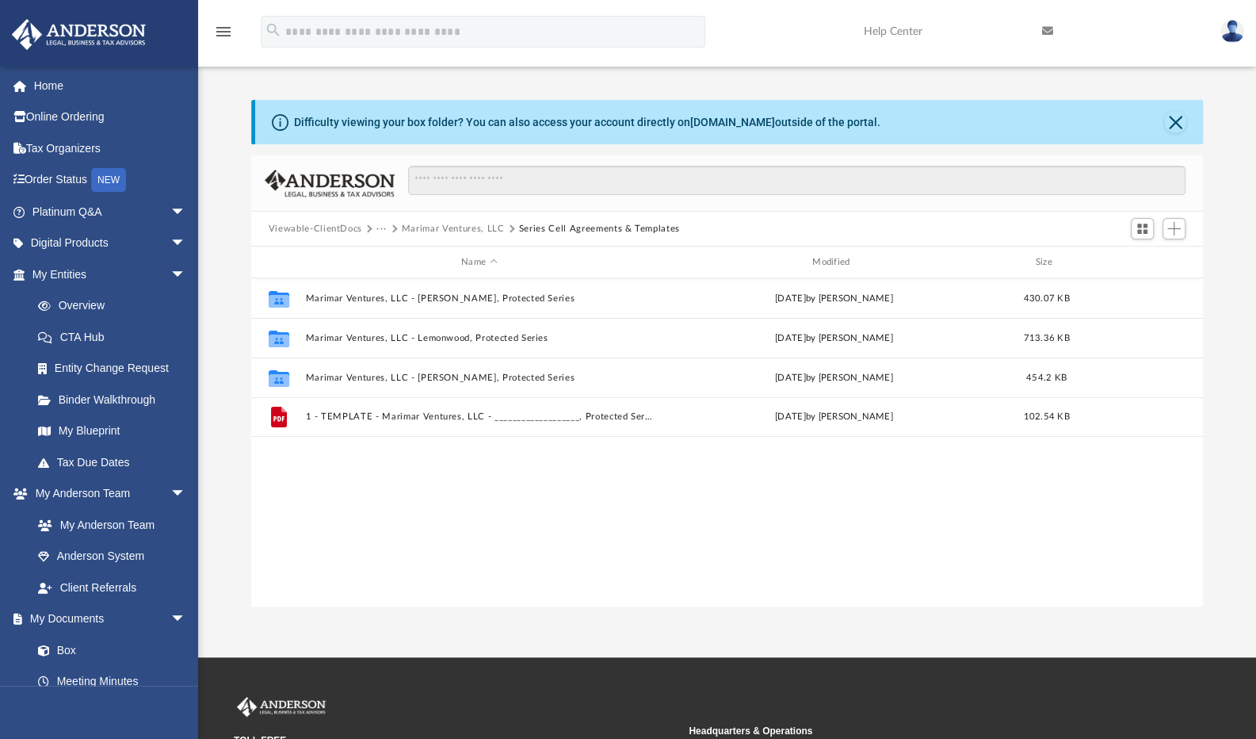
click at [496, 232] on button "Marimar Ventures, LLC" at bounding box center [453, 229] width 103 height 14
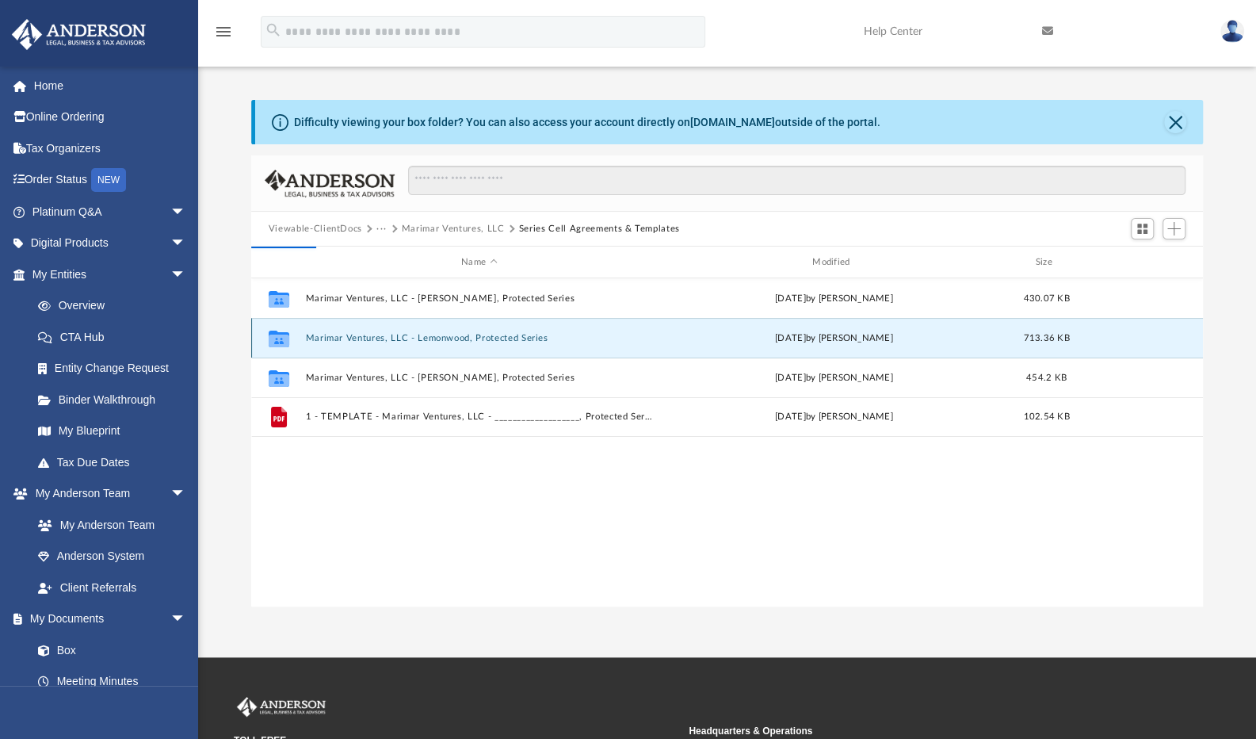
click at [456, 342] on button "Marimar Ventures, LLC - Lemonwood, Protected Series" at bounding box center [479, 338] width 348 height 10
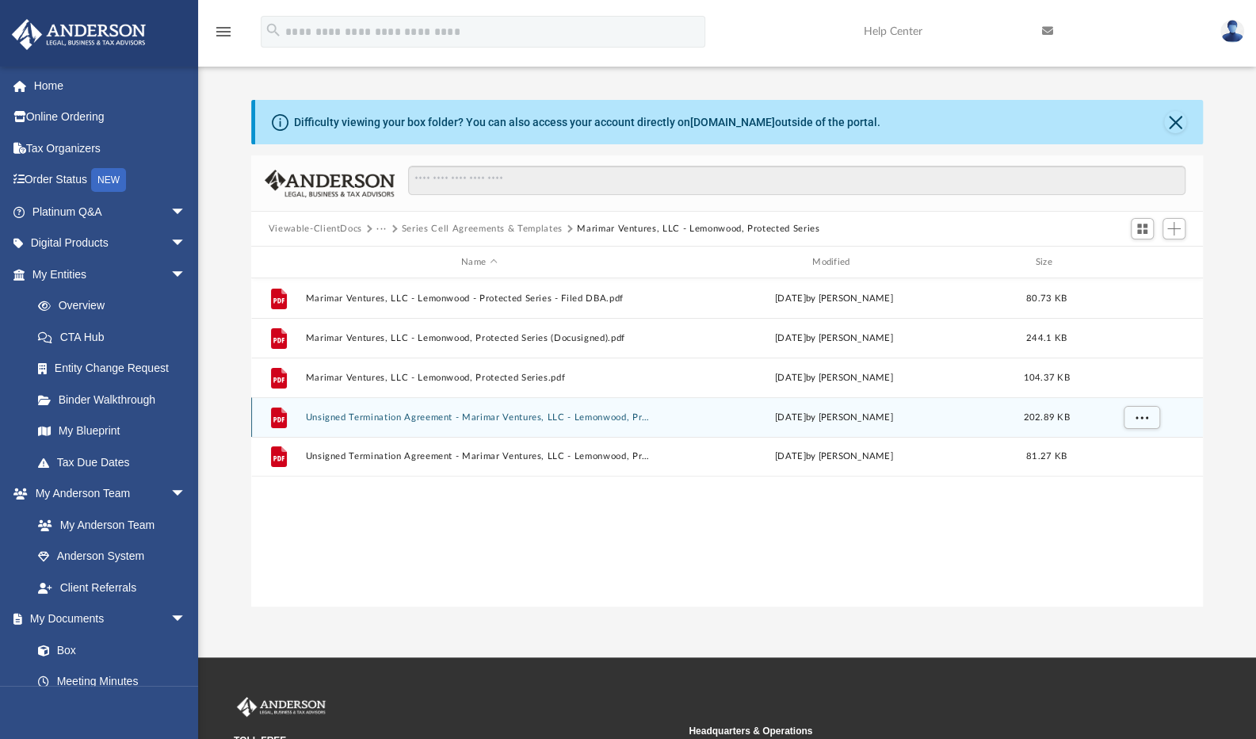
click at [368, 418] on button "Unsigned Termination Agreement - Marimar Ventures, LLC - Lemonwood, Protected S…" at bounding box center [479, 417] width 348 height 10
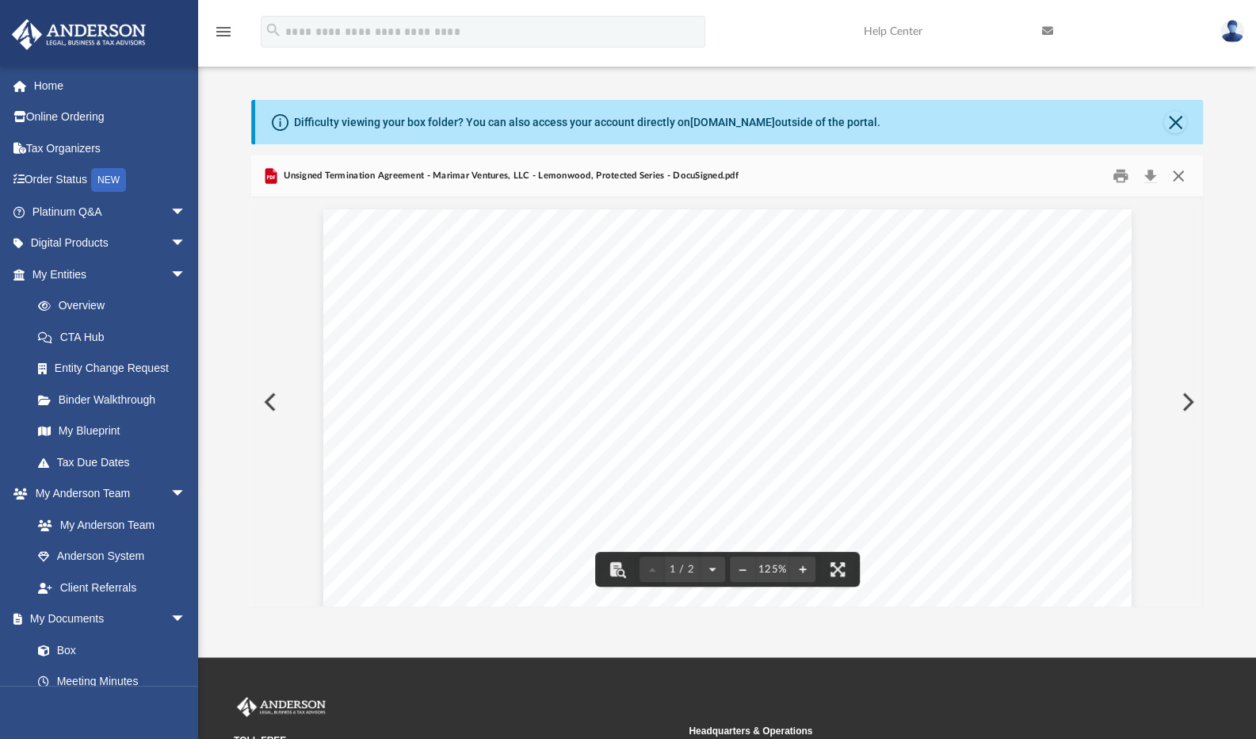
click at [1183, 178] on button "Close" at bounding box center [1178, 176] width 29 height 25
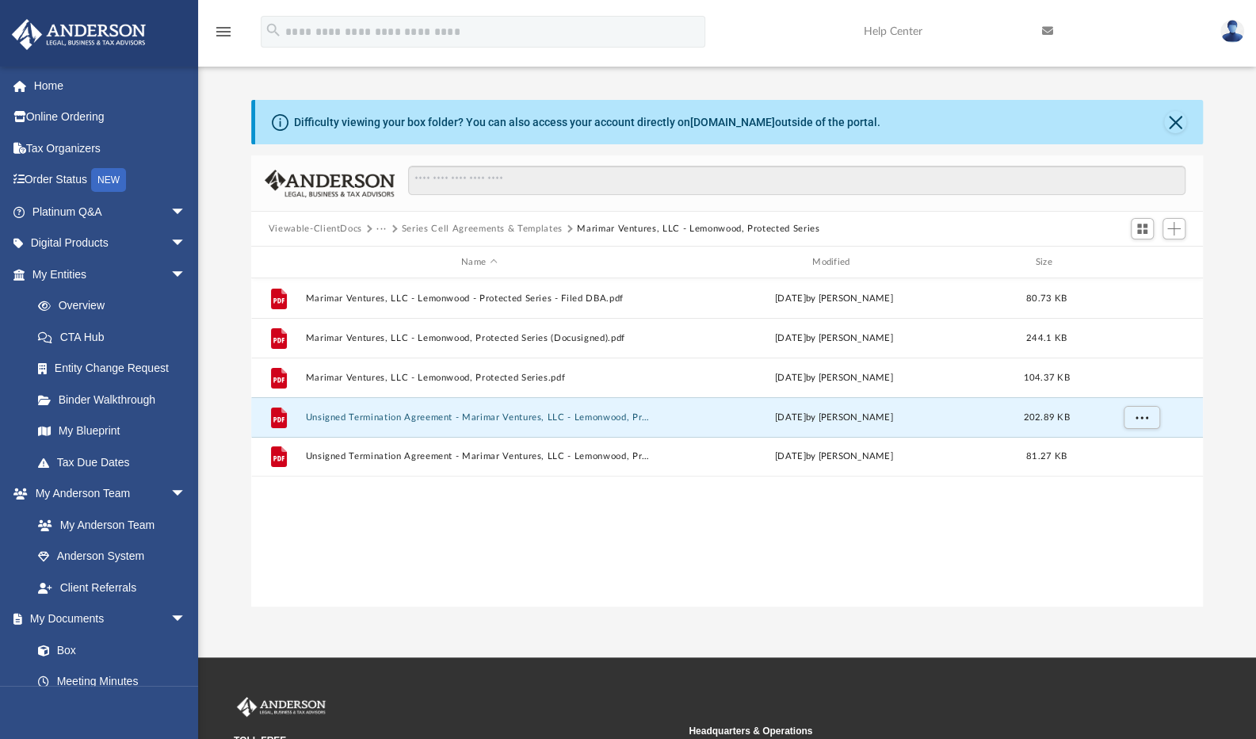
click at [319, 223] on button "Viewable-ClientDocs" at bounding box center [316, 229] width 94 height 14
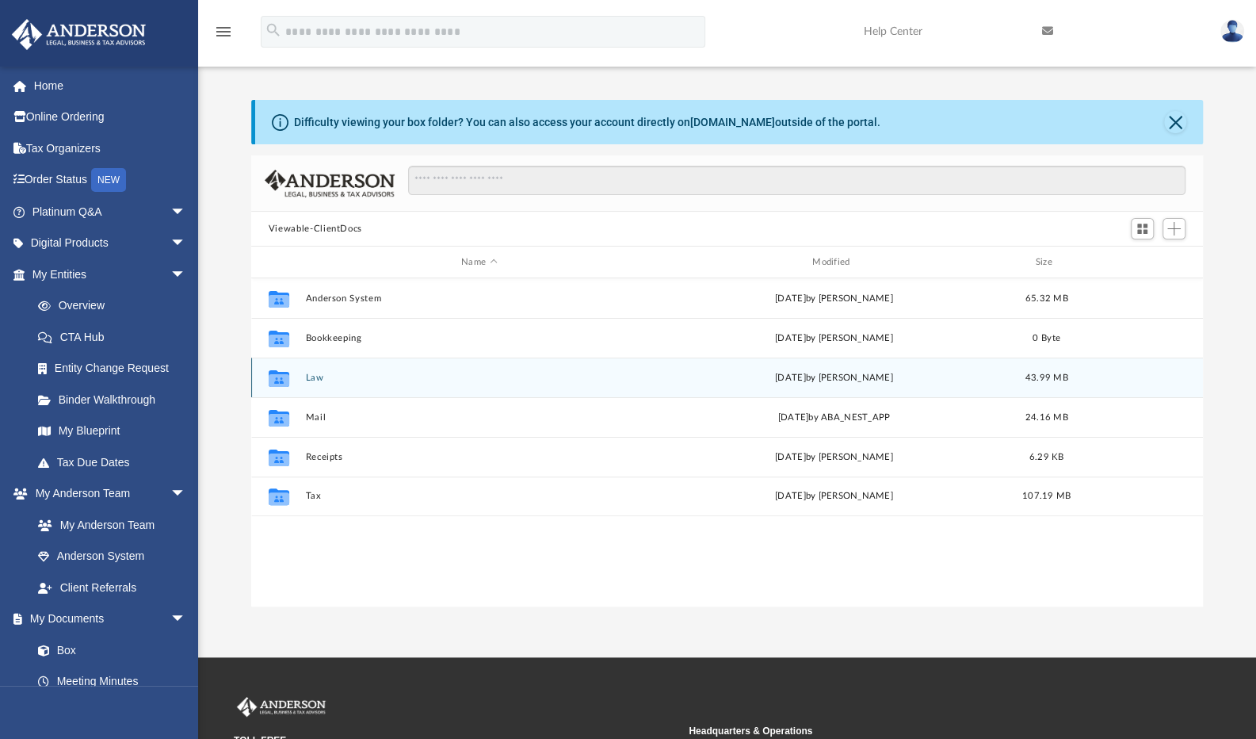
click at [310, 376] on button "Law" at bounding box center [479, 377] width 348 height 10
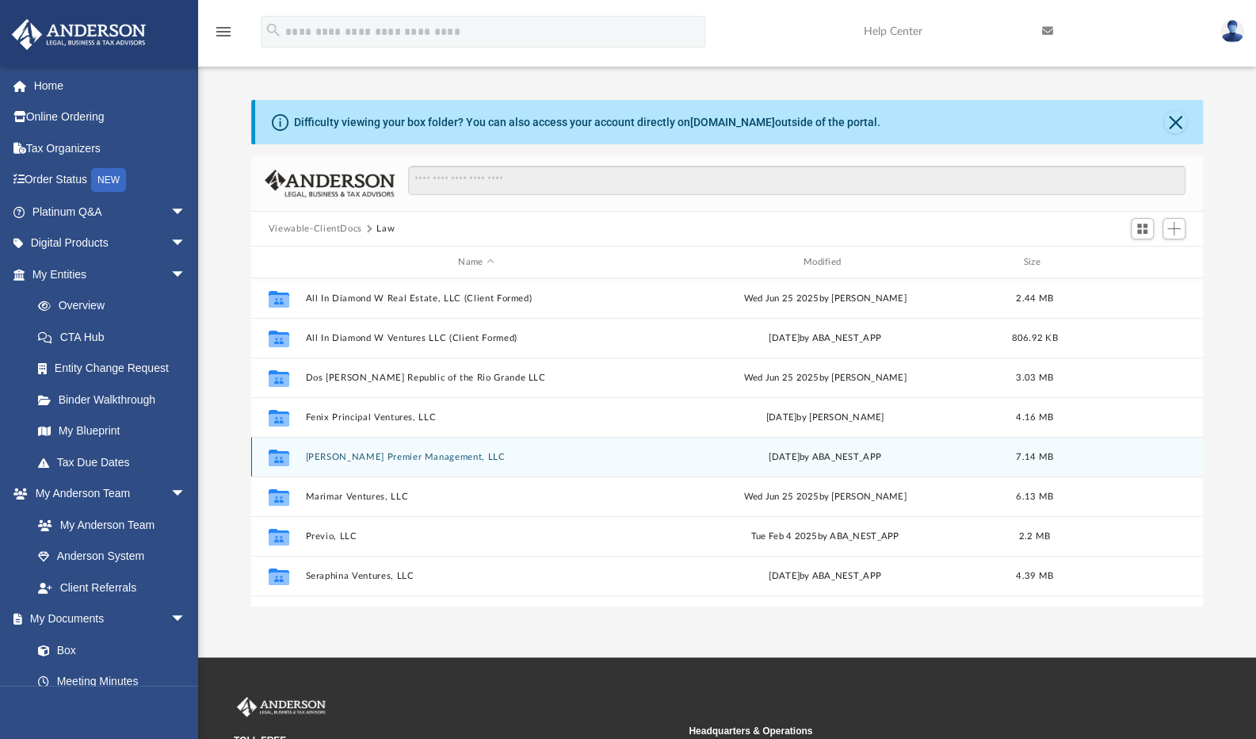
click at [388, 456] on button "Leona Premier Management, LLC" at bounding box center [476, 457] width 342 height 10
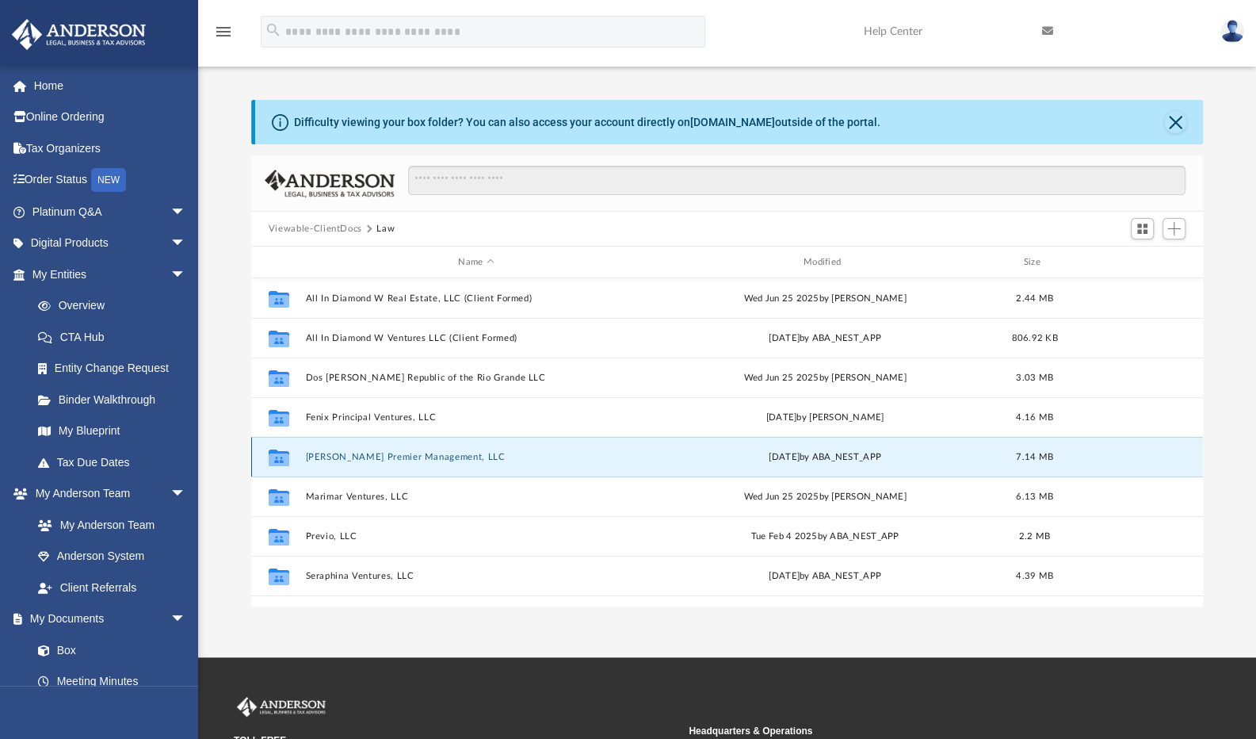
click at [388, 456] on button "Leona Premier Management, LLC" at bounding box center [476, 457] width 342 height 10
